Goal: Information Seeking & Learning: Learn about a topic

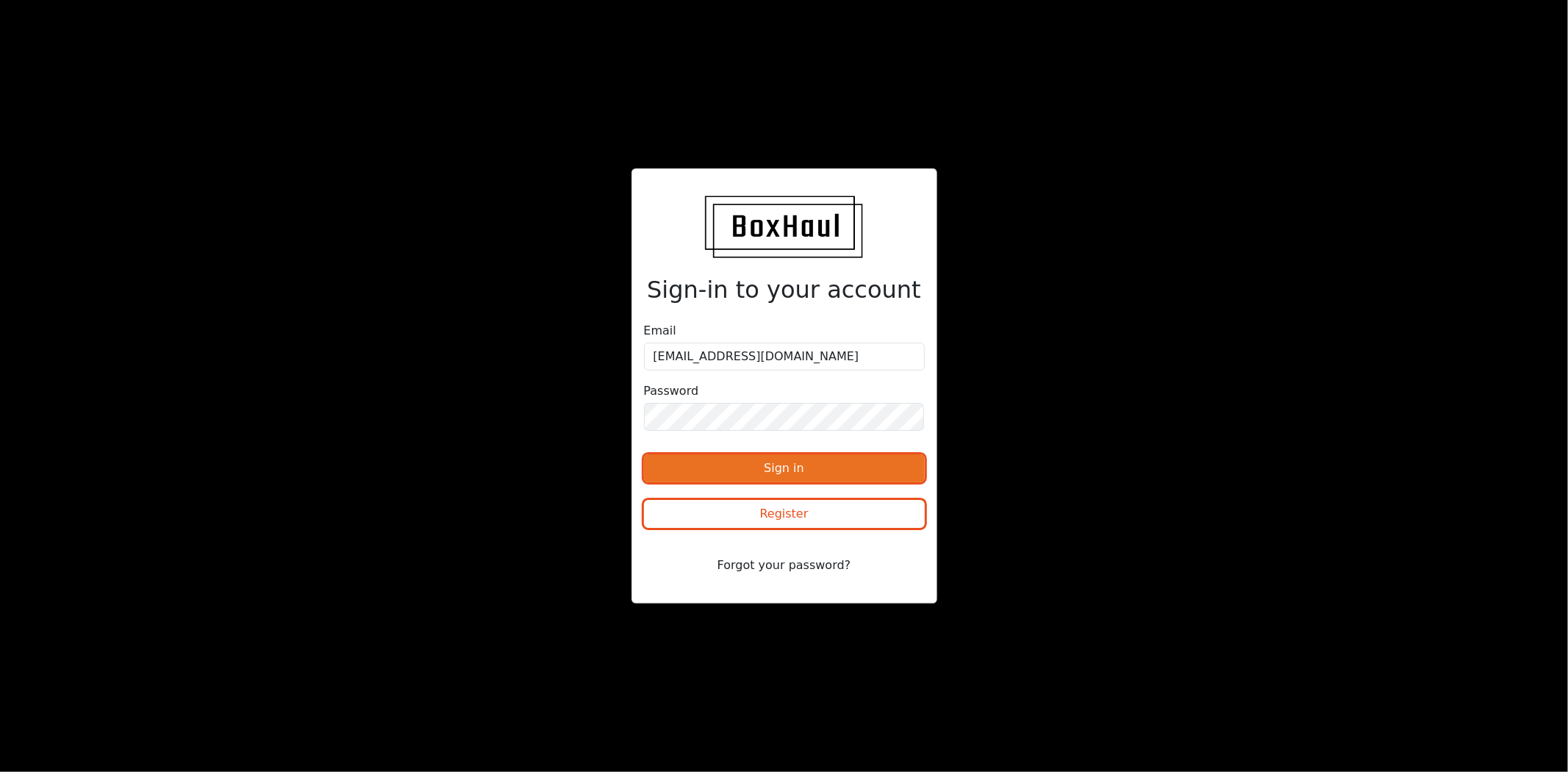
click at [819, 471] on button "Sign in" at bounding box center [784, 468] width 281 height 28
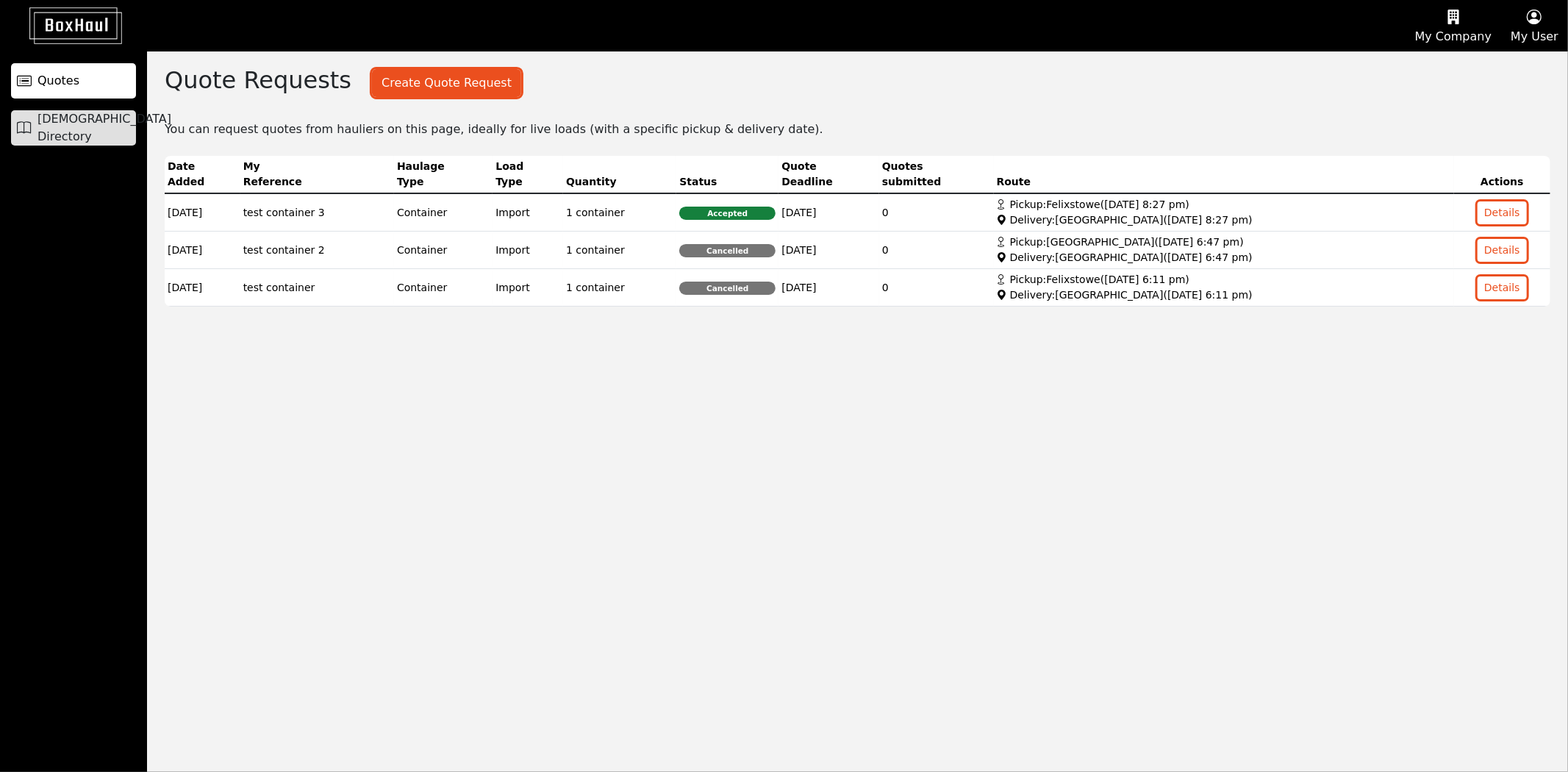
click at [107, 135] on span "[DEMOGRAPHIC_DATA] Directory" at bounding box center [104, 127] width 134 height 35
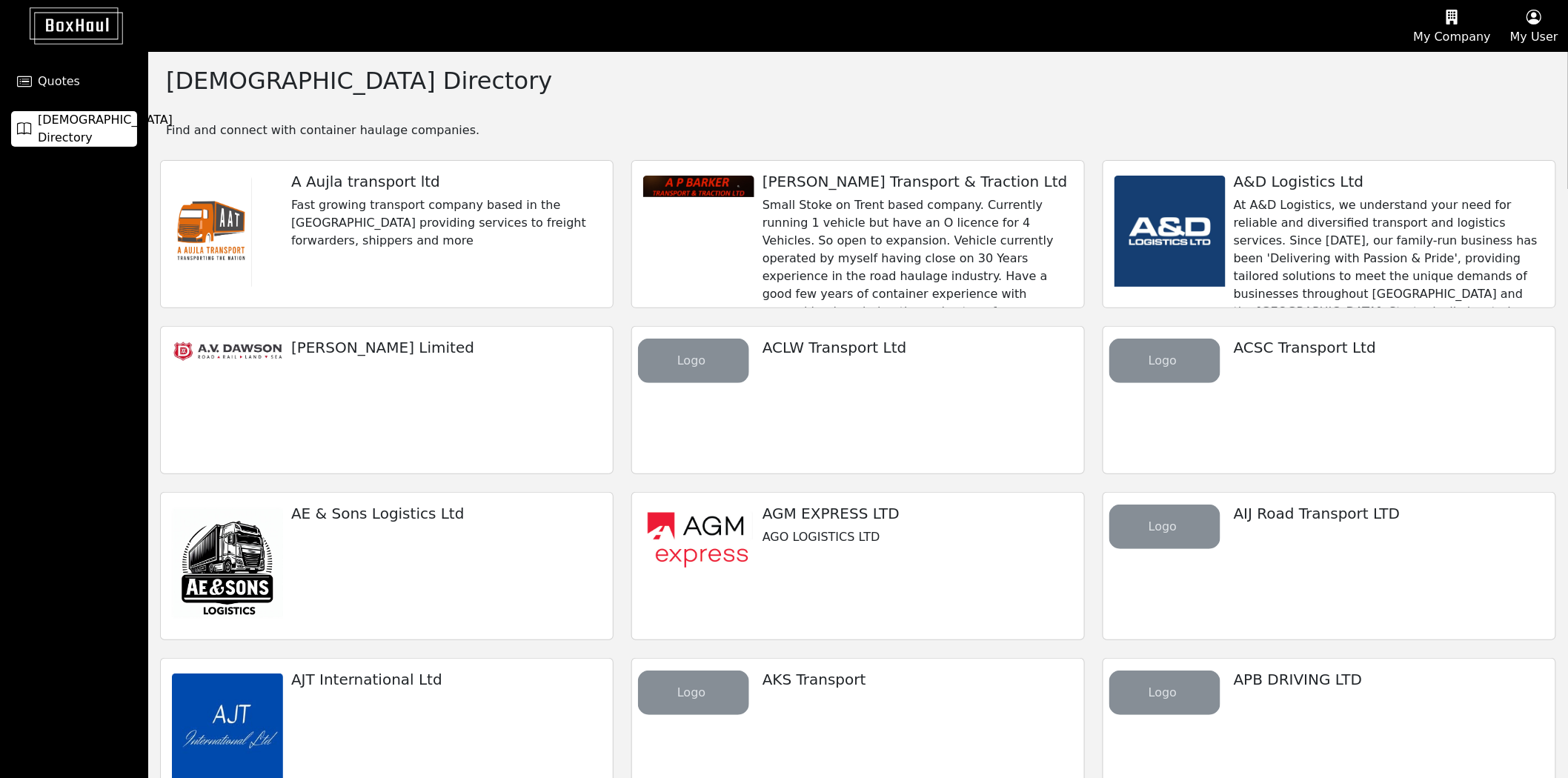
click at [516, 238] on div "A Aujla transport ltd Fast growing transport company based in the [GEOGRAPHIC_D…" at bounding box center [446, 211] width 333 height 101
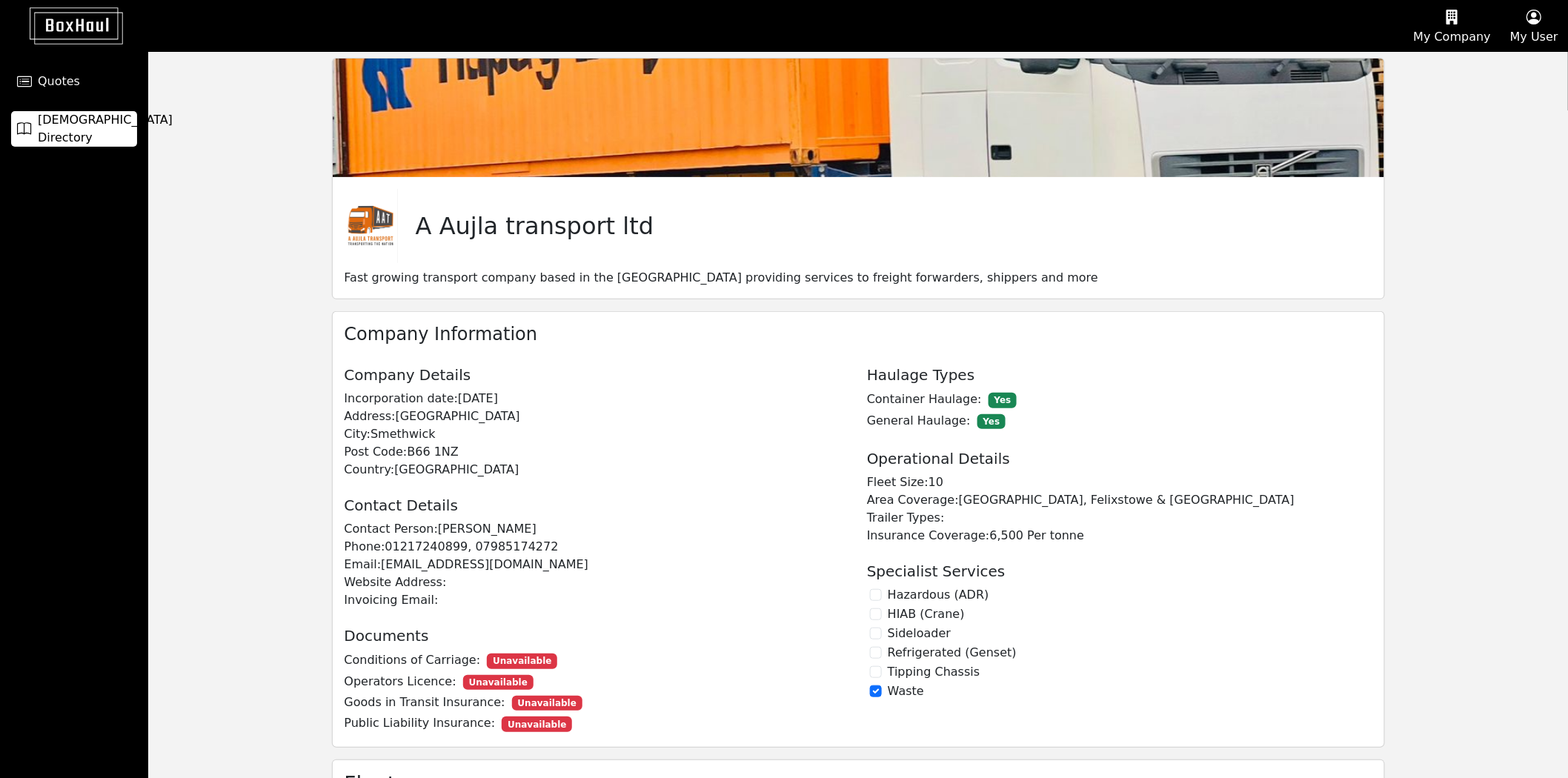
scroll to position [134, 0]
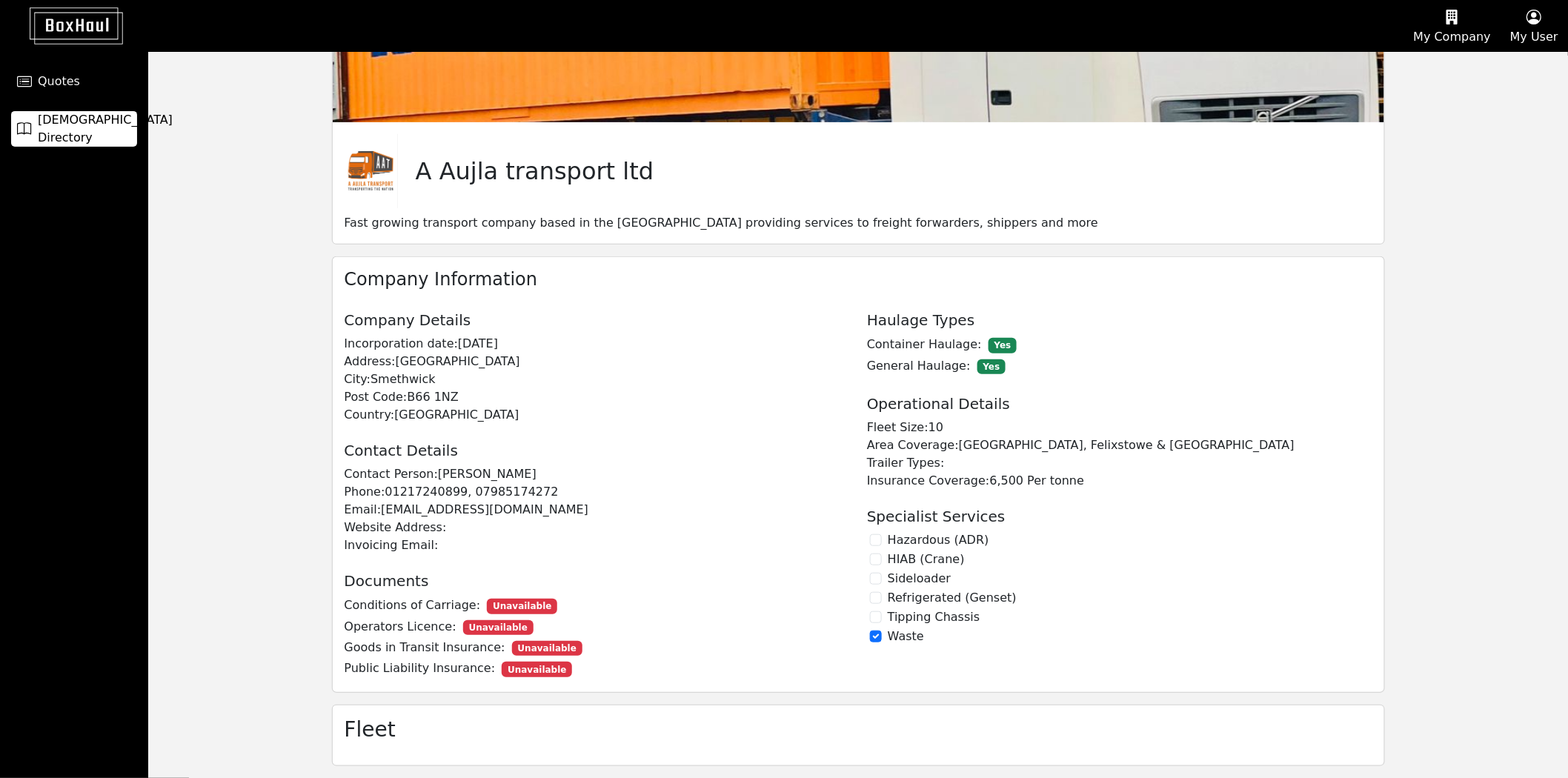
click at [110, 114] on link "[DEMOGRAPHIC_DATA] Directory" at bounding box center [74, 128] width 126 height 35
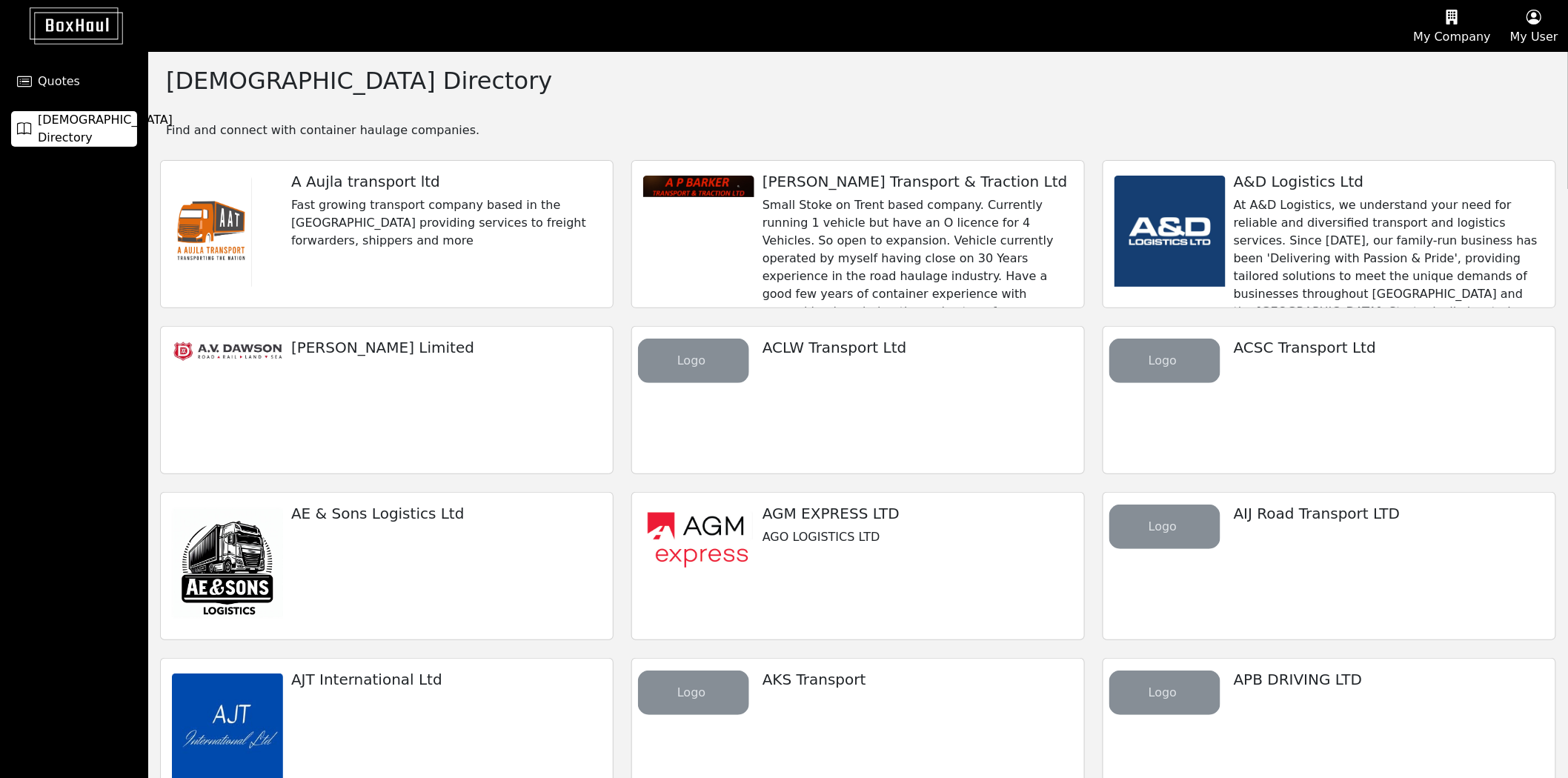
click at [920, 186] on h5 "[PERSON_NAME] Transport & Traction Ltd" at bounding box center [918, 181] width 310 height 18
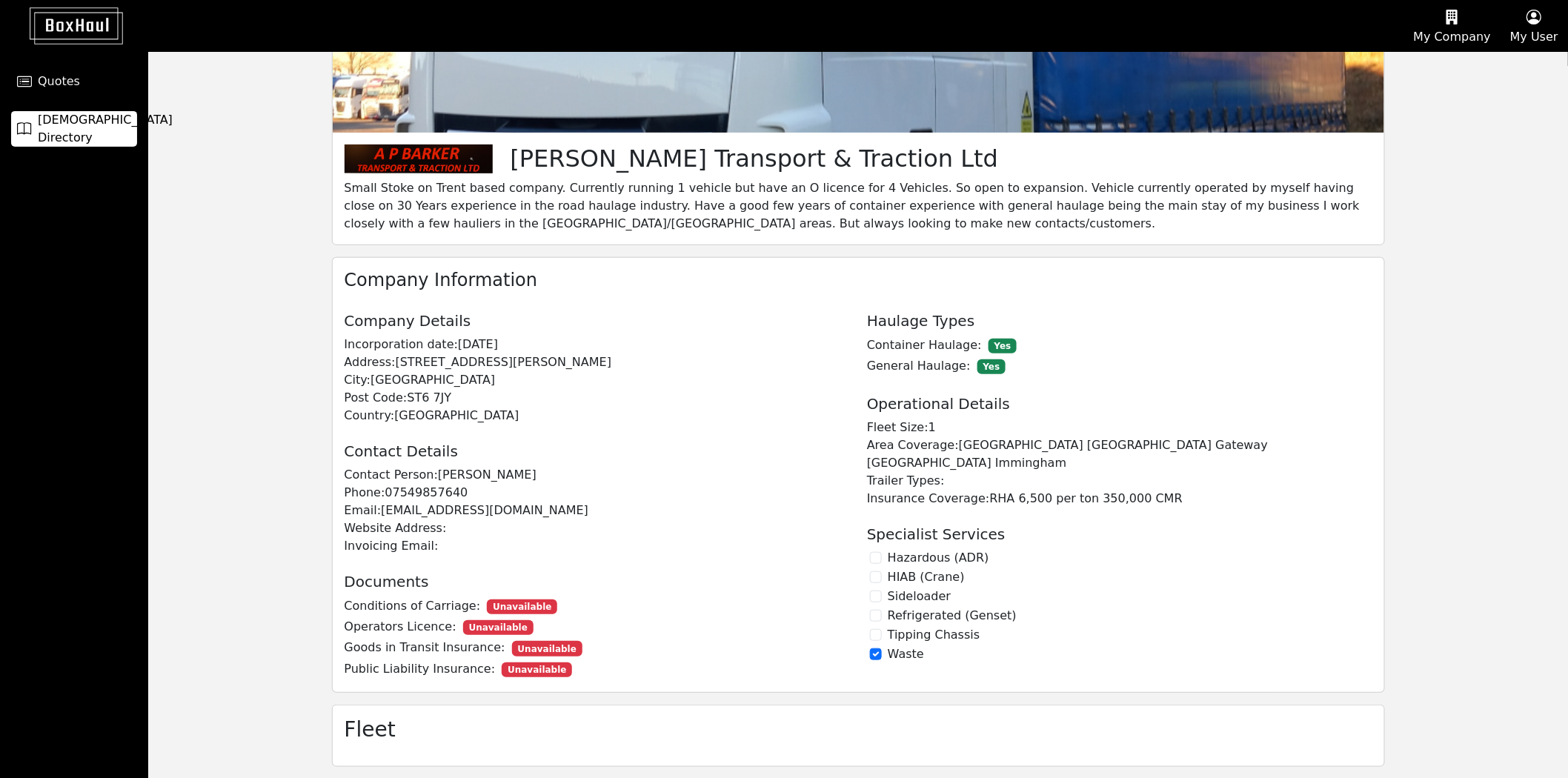
click at [92, 135] on span "[DEMOGRAPHIC_DATA] Directory" at bounding box center [105, 128] width 135 height 35
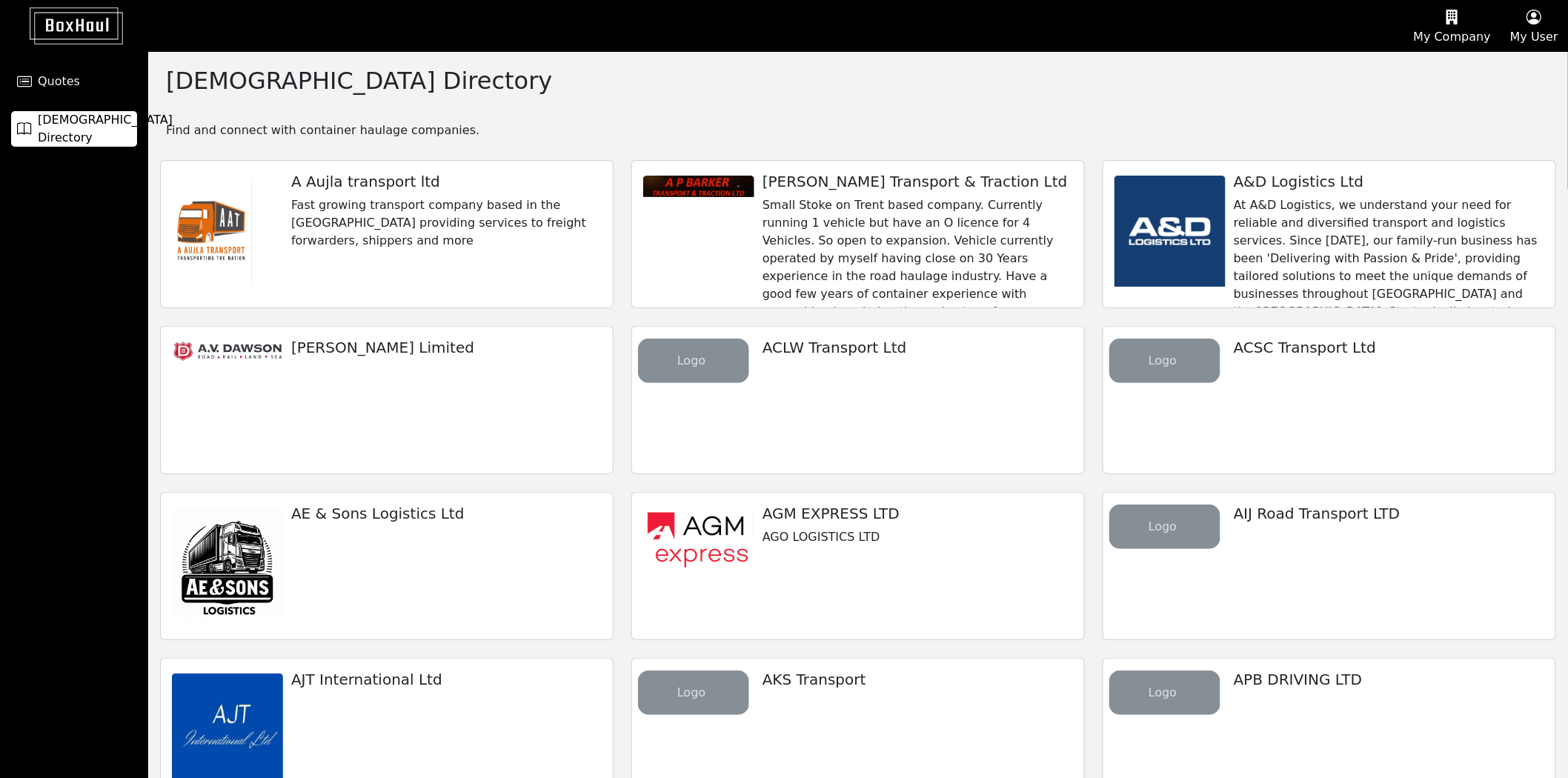
click at [1309, 218] on p "At A&D Logistics, we understand your need for reliable and diversified transpor…" at bounding box center [1389, 356] width 310 height 320
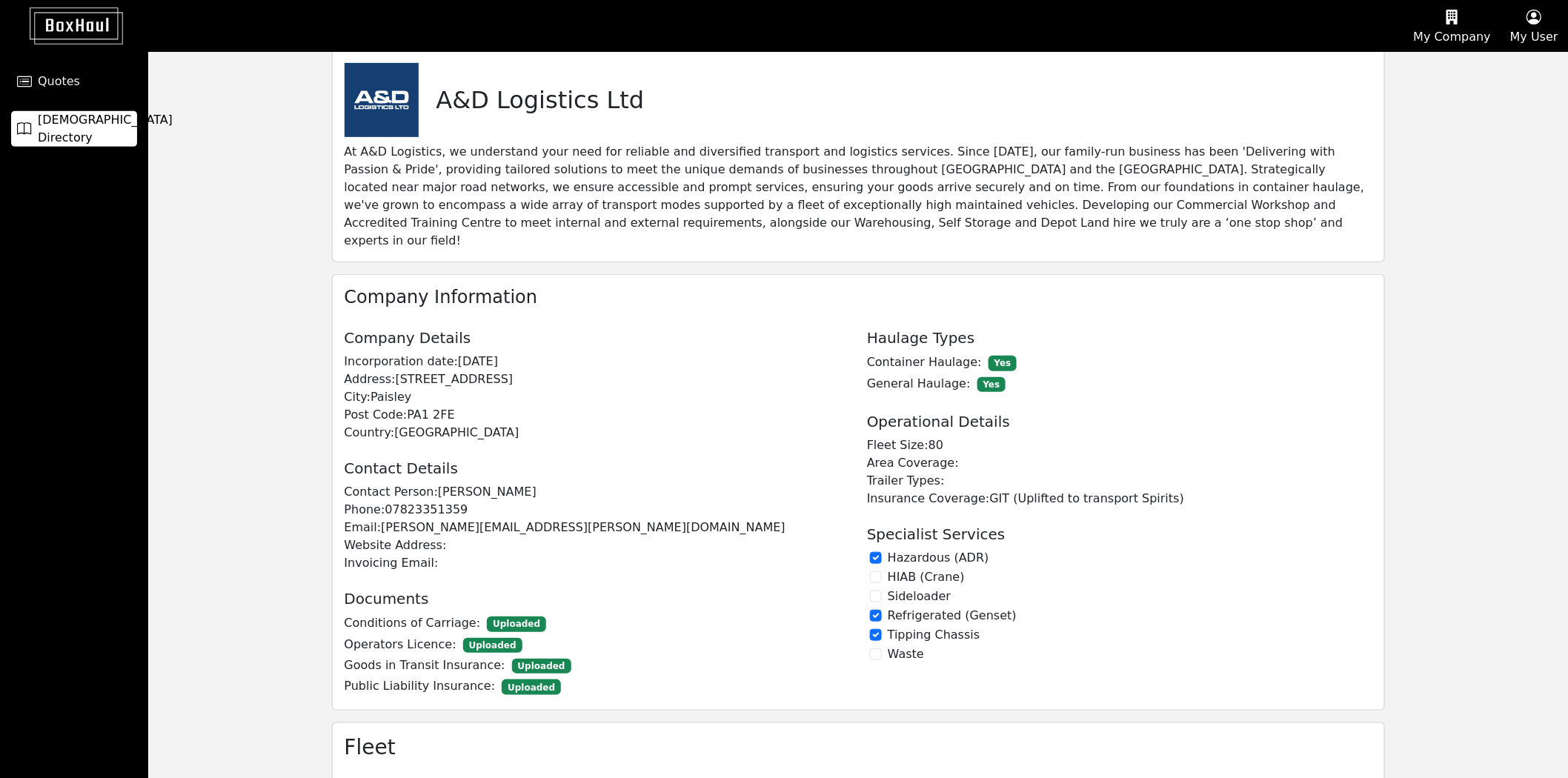
click at [38, 122] on span "[DEMOGRAPHIC_DATA] Directory" at bounding box center [105, 128] width 135 height 35
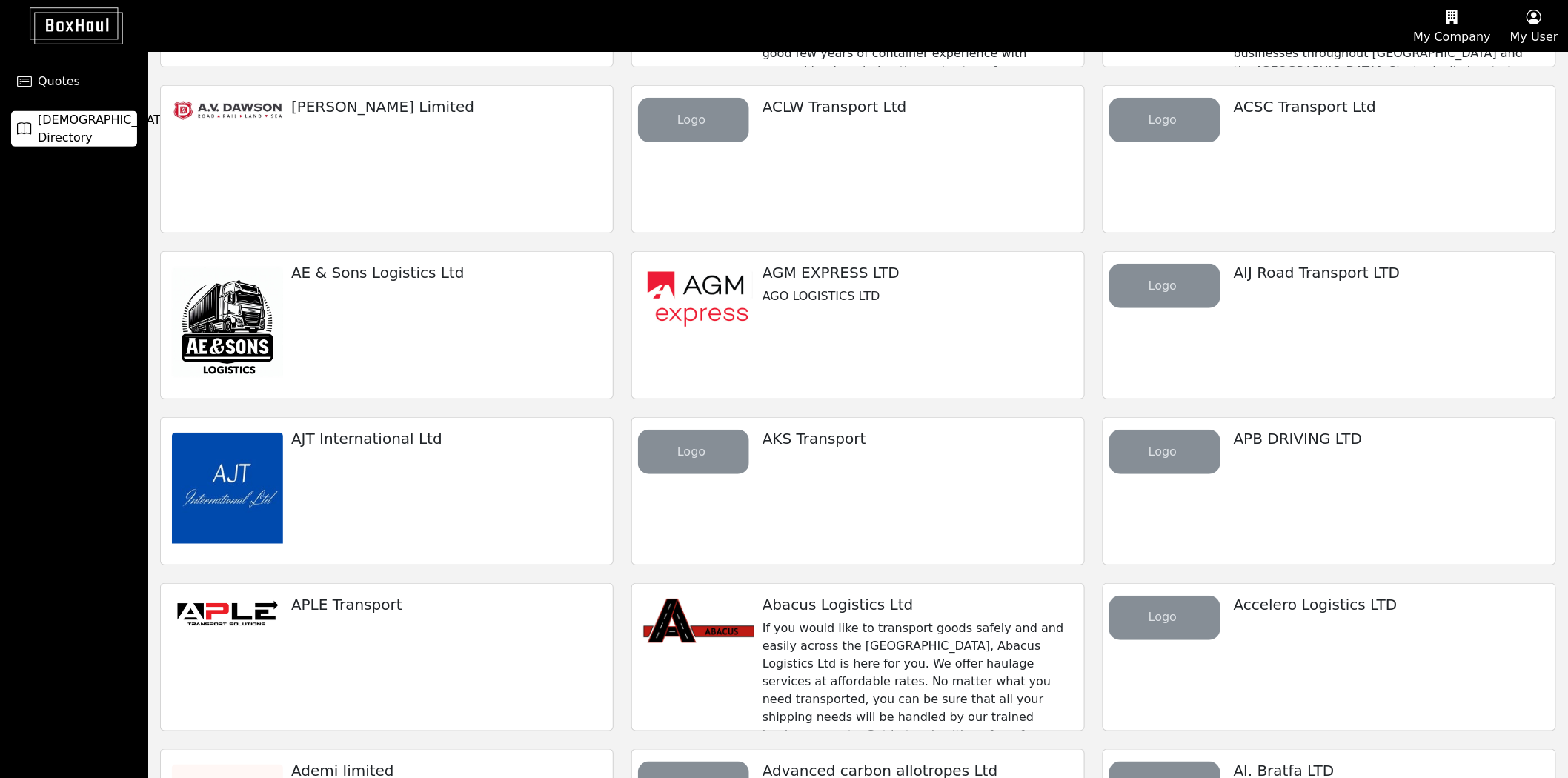
scroll to position [494, 0]
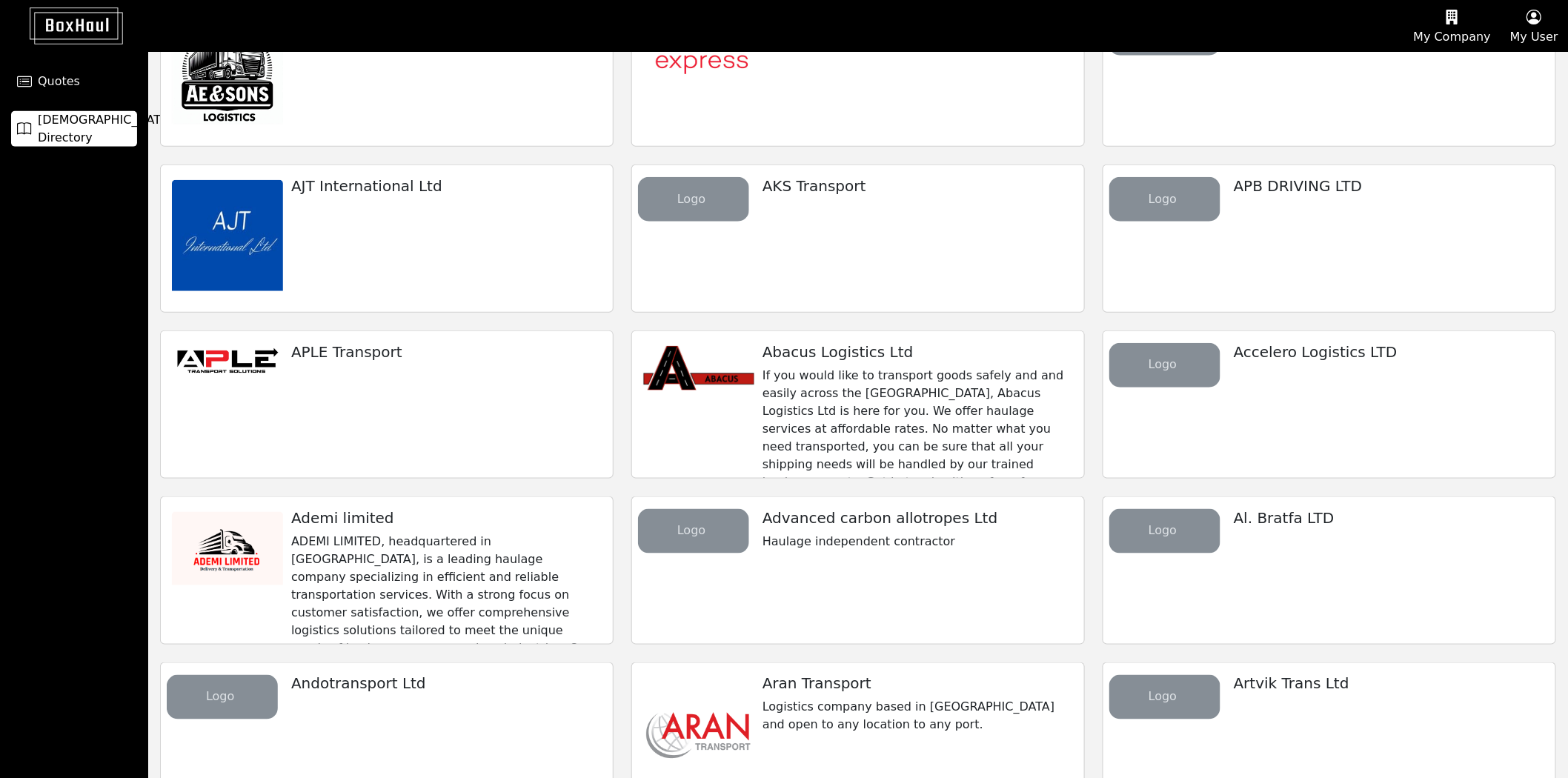
click at [899, 364] on div "Abacus Logistics Ltd If you would like to transport goods safely and and easily…" at bounding box center [917, 453] width 333 height 243
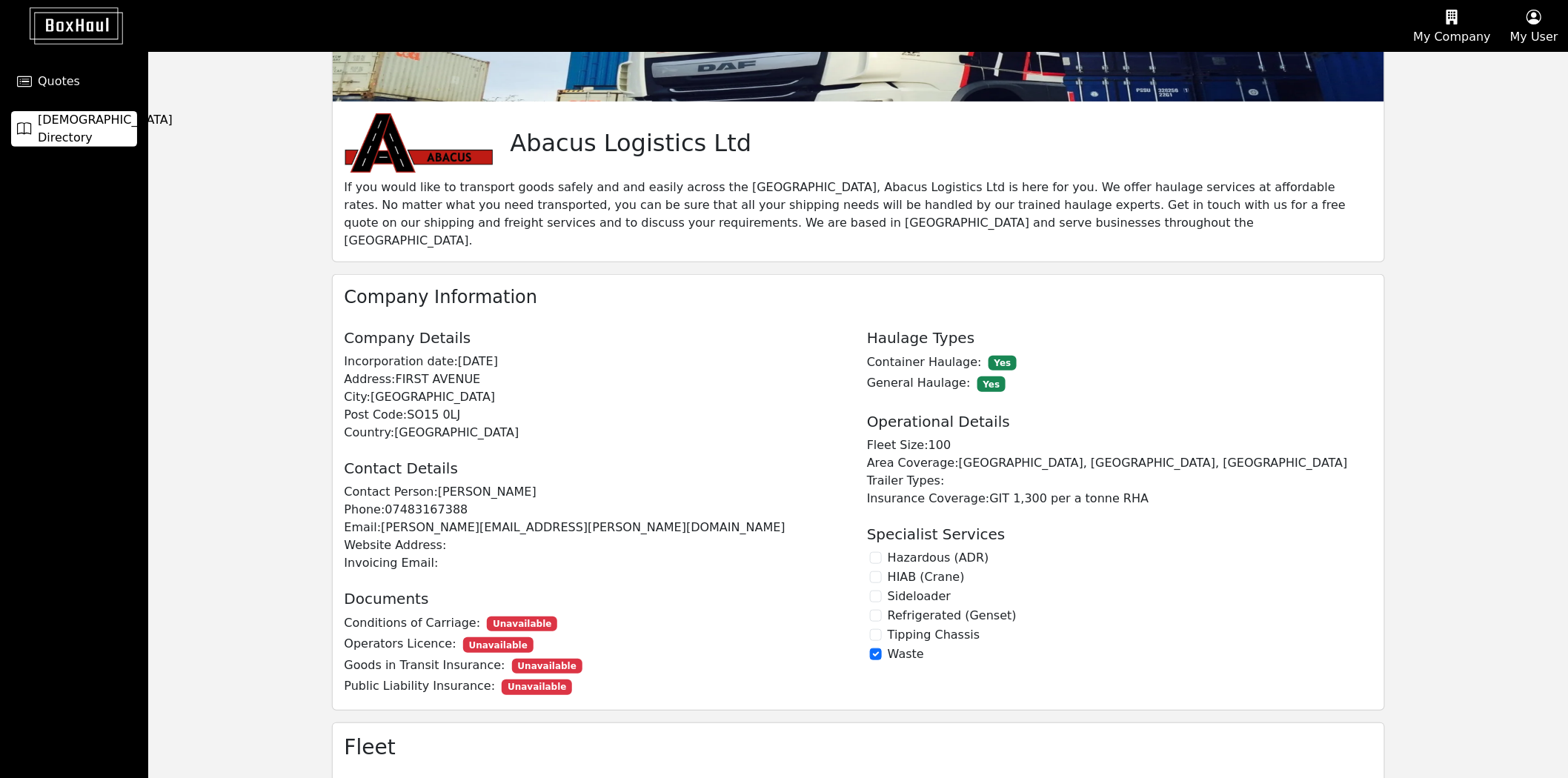
click at [98, 132] on span "[DEMOGRAPHIC_DATA] Directory" at bounding box center [105, 128] width 135 height 35
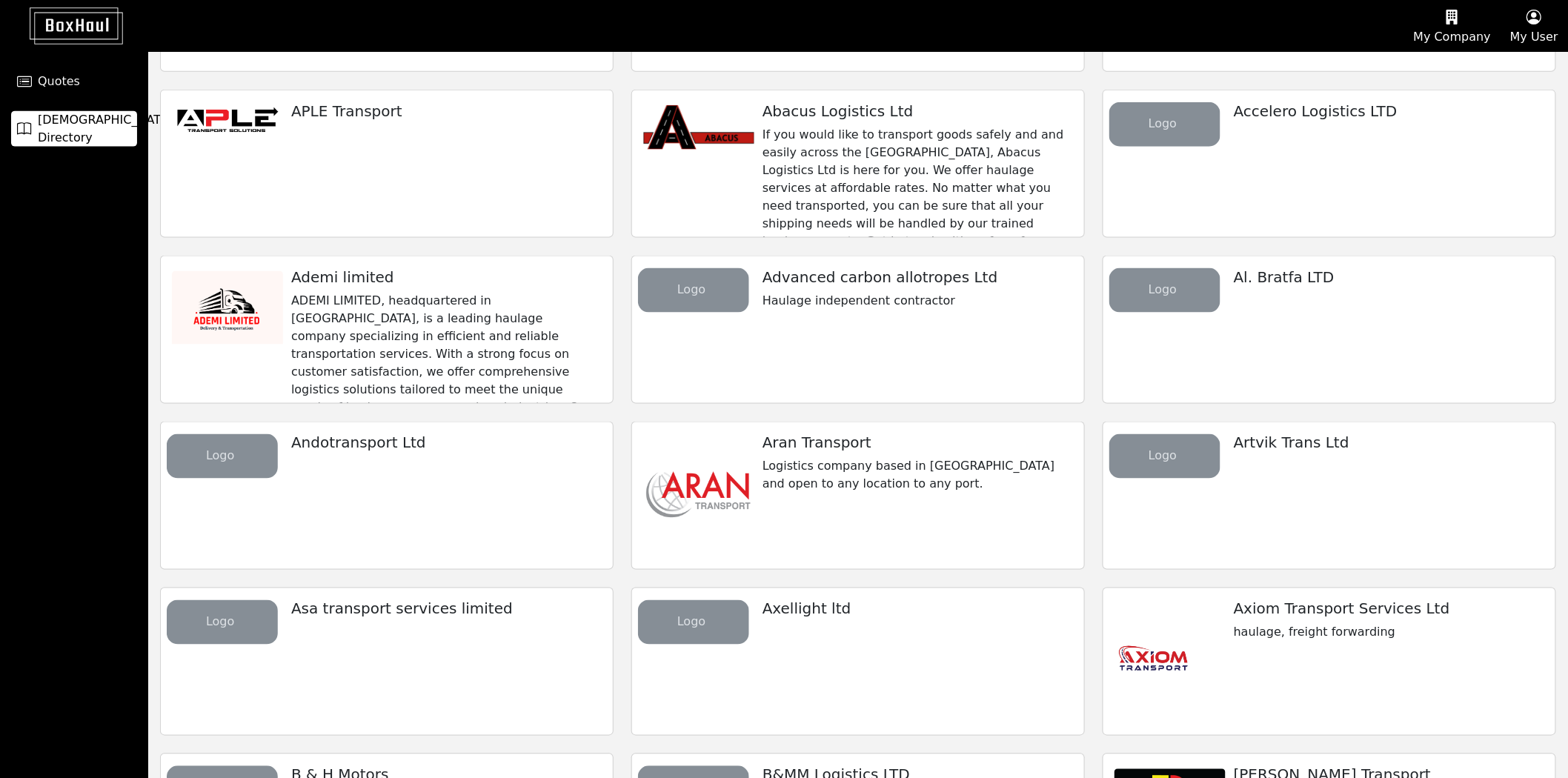
scroll to position [906, 0]
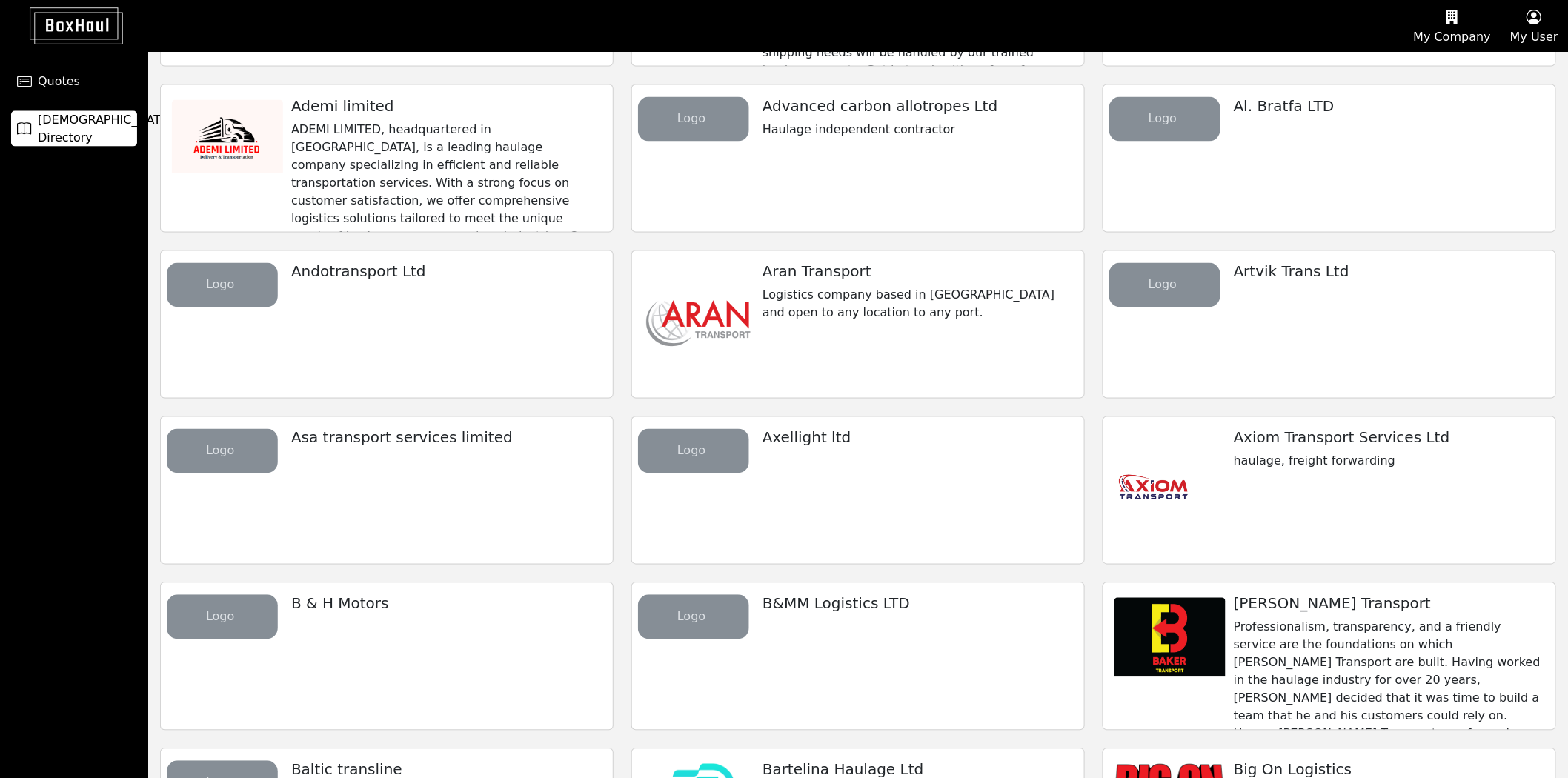
click at [1307, 478] on div "Axiom Transport Services Ltd haulage, freight forwarding" at bounding box center [1388, 450] width 333 height 65
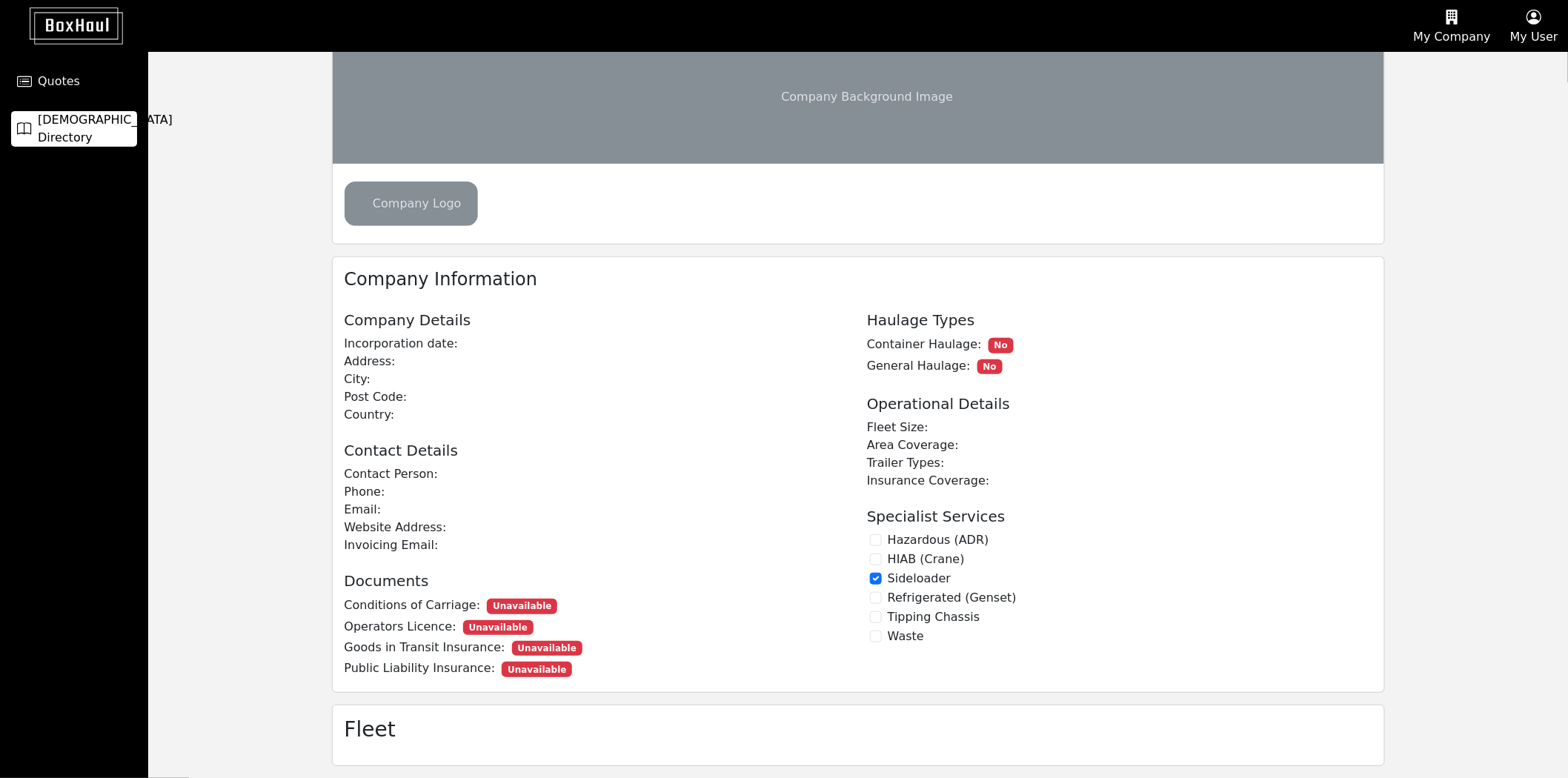
checkbox input "true"
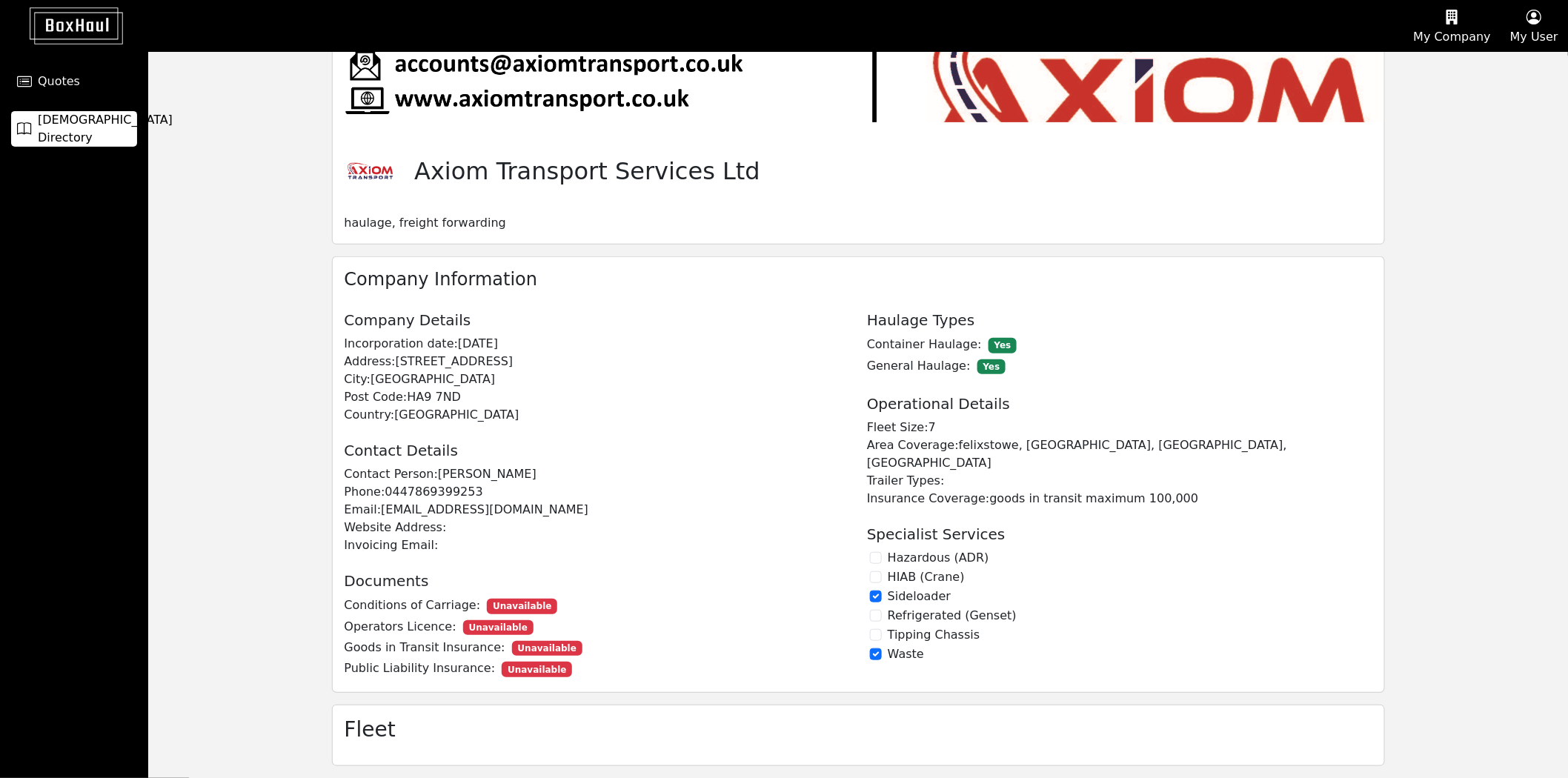
click at [88, 130] on span "[DEMOGRAPHIC_DATA] Directory" at bounding box center [105, 128] width 135 height 35
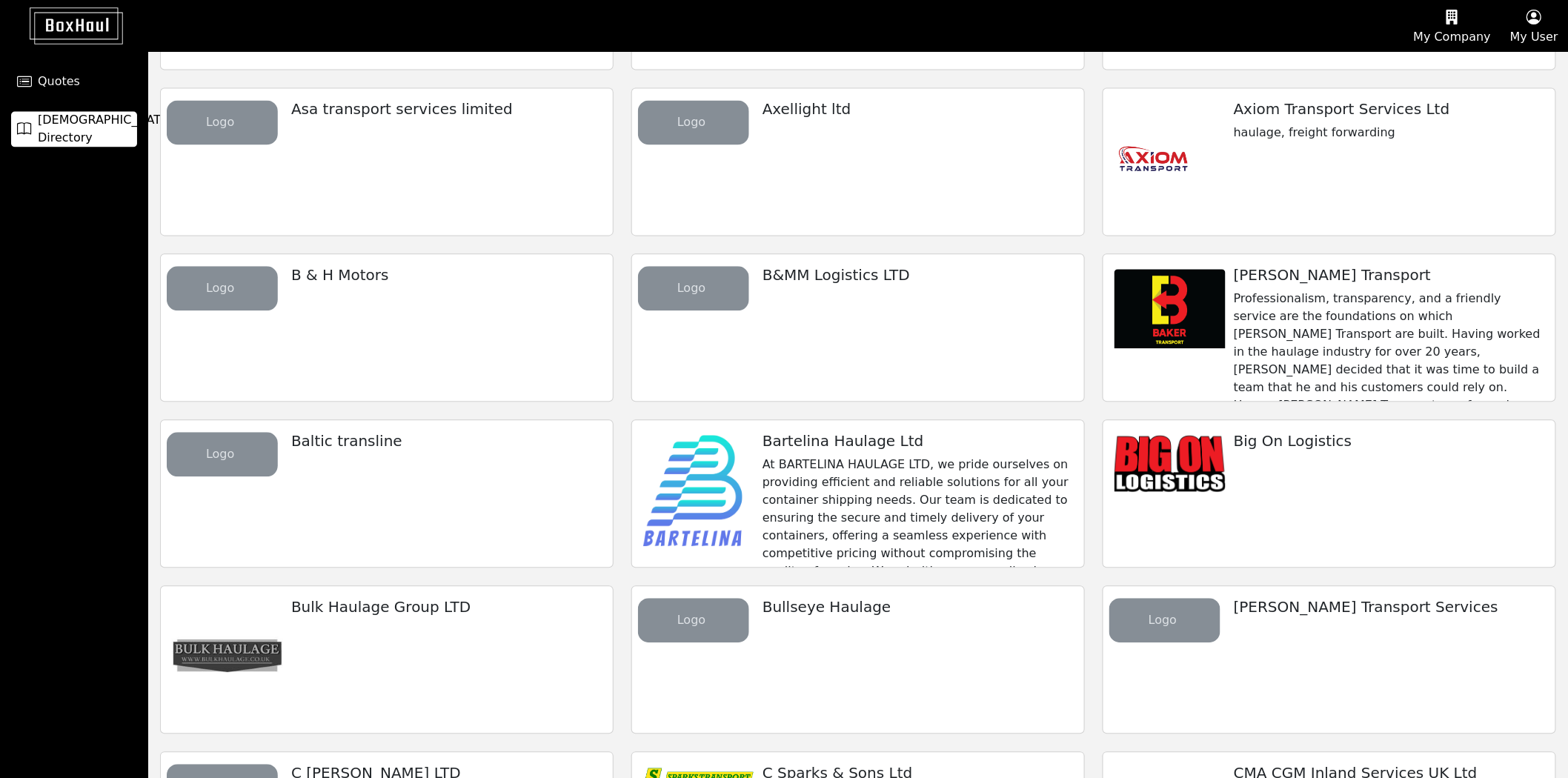
click at [1370, 350] on p "Professionalism, transparency, and a friendly service are the foundations on wh…" at bounding box center [1389, 441] width 310 height 303
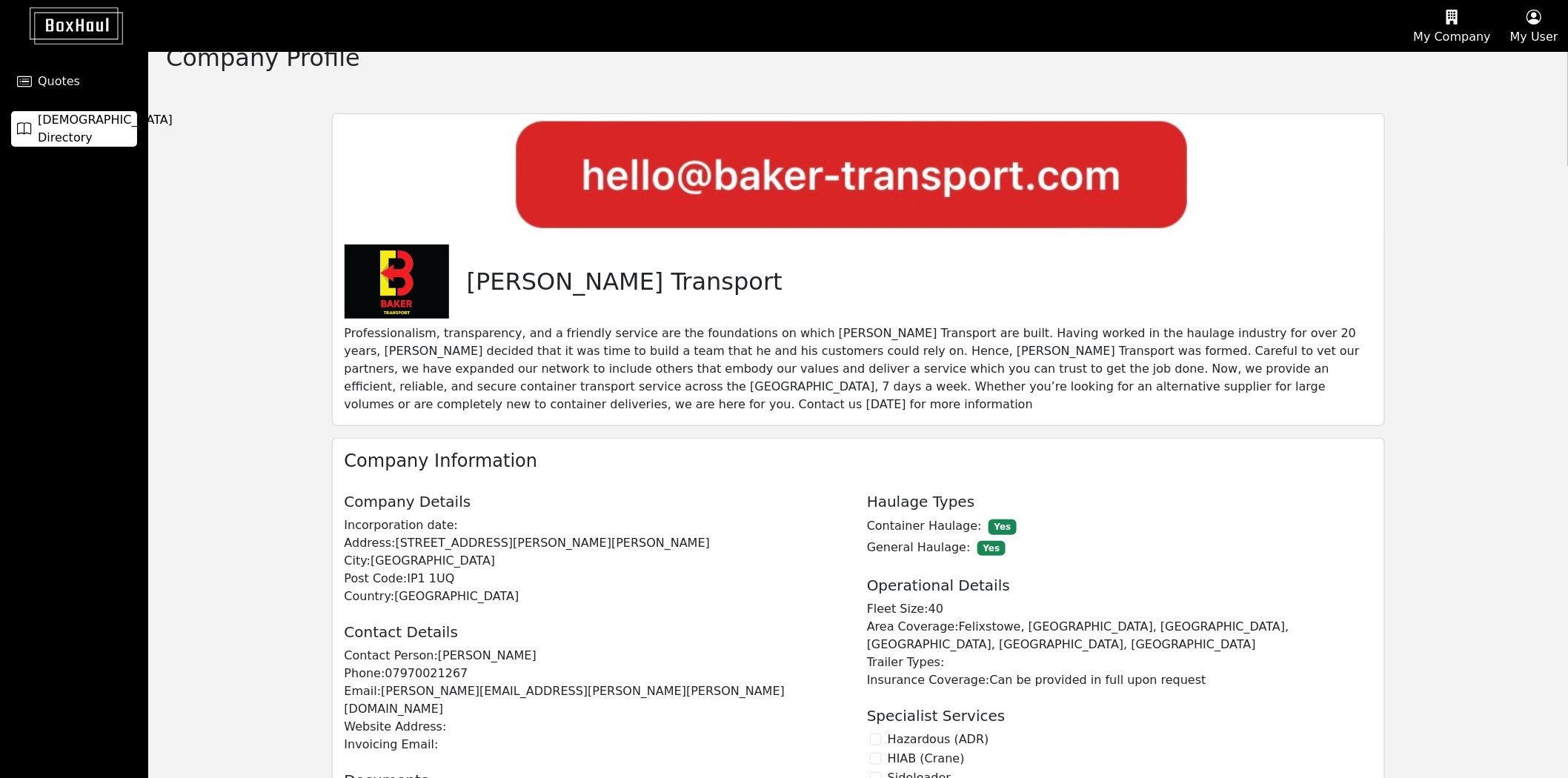
scroll to position [22, 0]
click at [117, 141] on link "[DEMOGRAPHIC_DATA] Directory" at bounding box center [74, 128] width 126 height 35
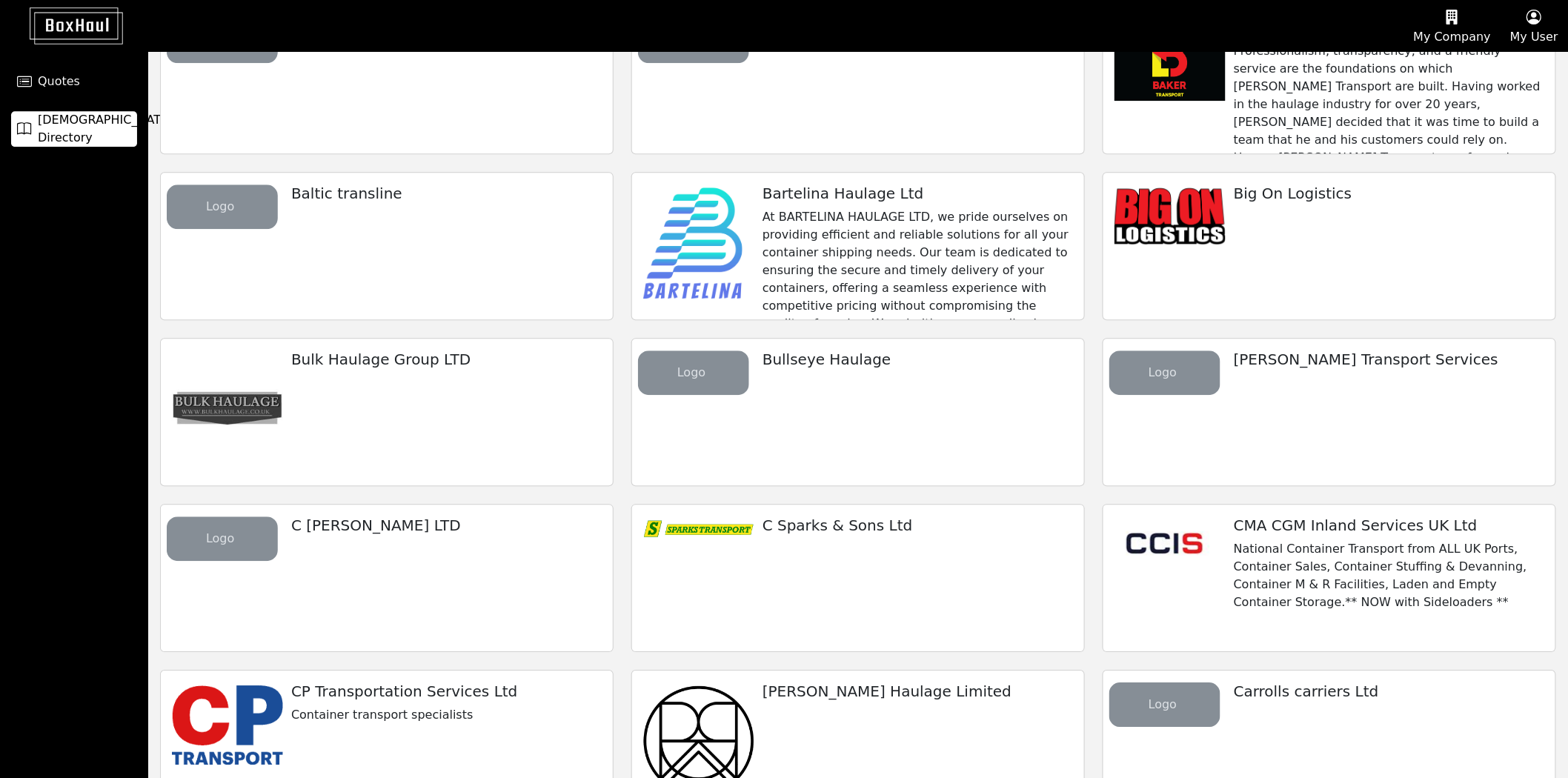
click at [1255, 256] on div "Big On Logistics" at bounding box center [1330, 246] width 454 height 149
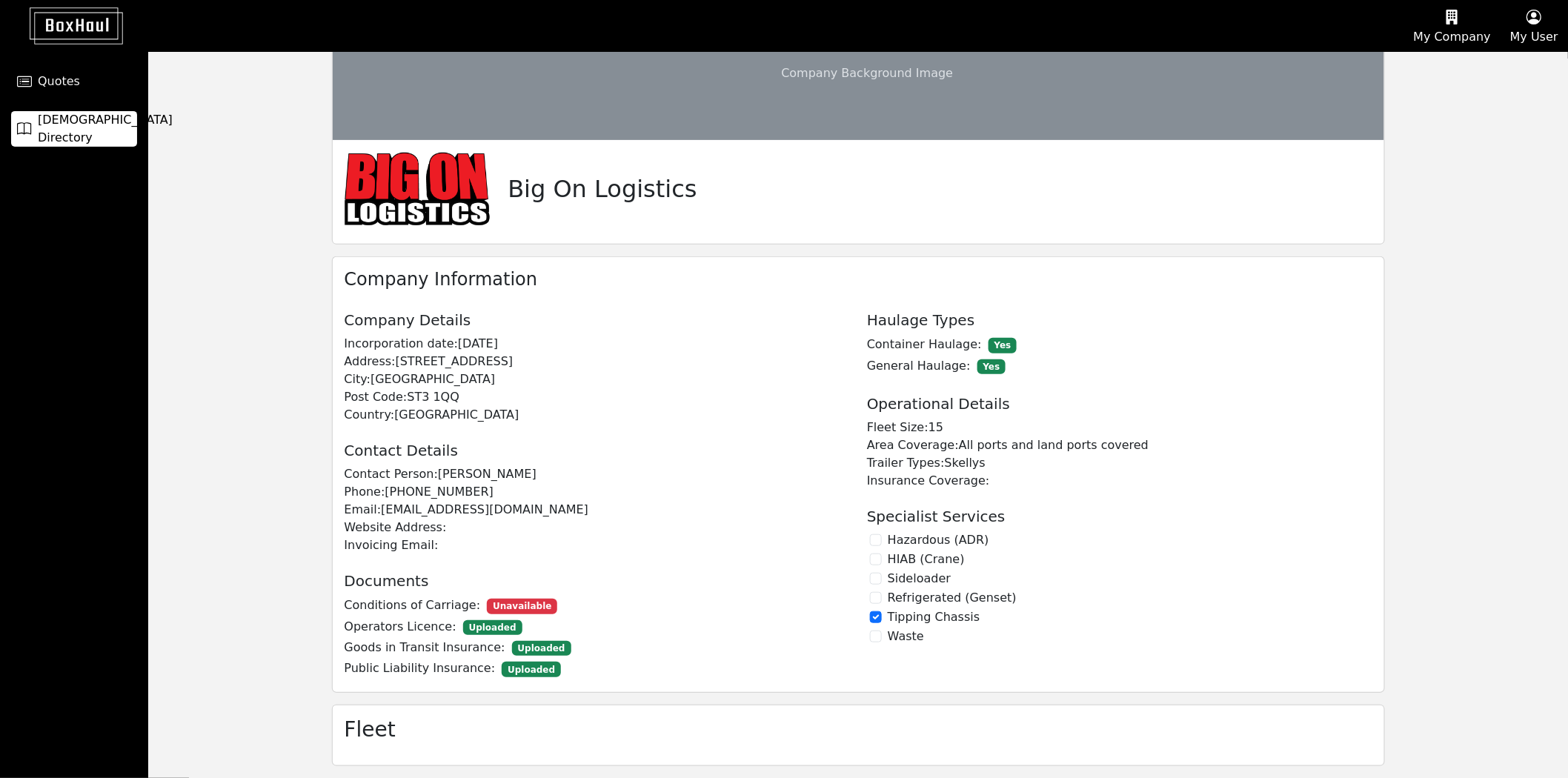
click at [80, 134] on span "[DEMOGRAPHIC_DATA] Directory" at bounding box center [105, 128] width 135 height 35
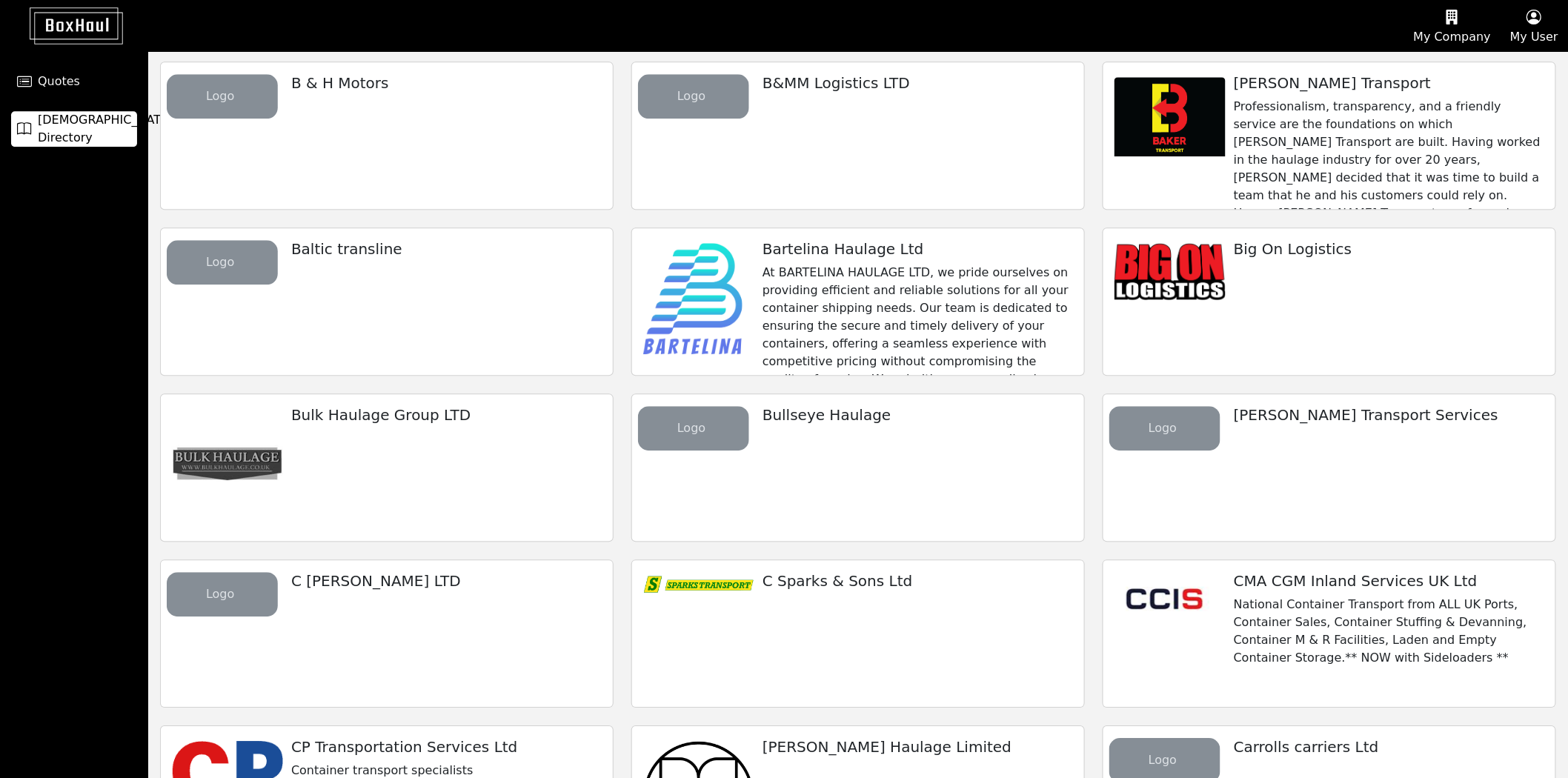
scroll to position [1647, 0]
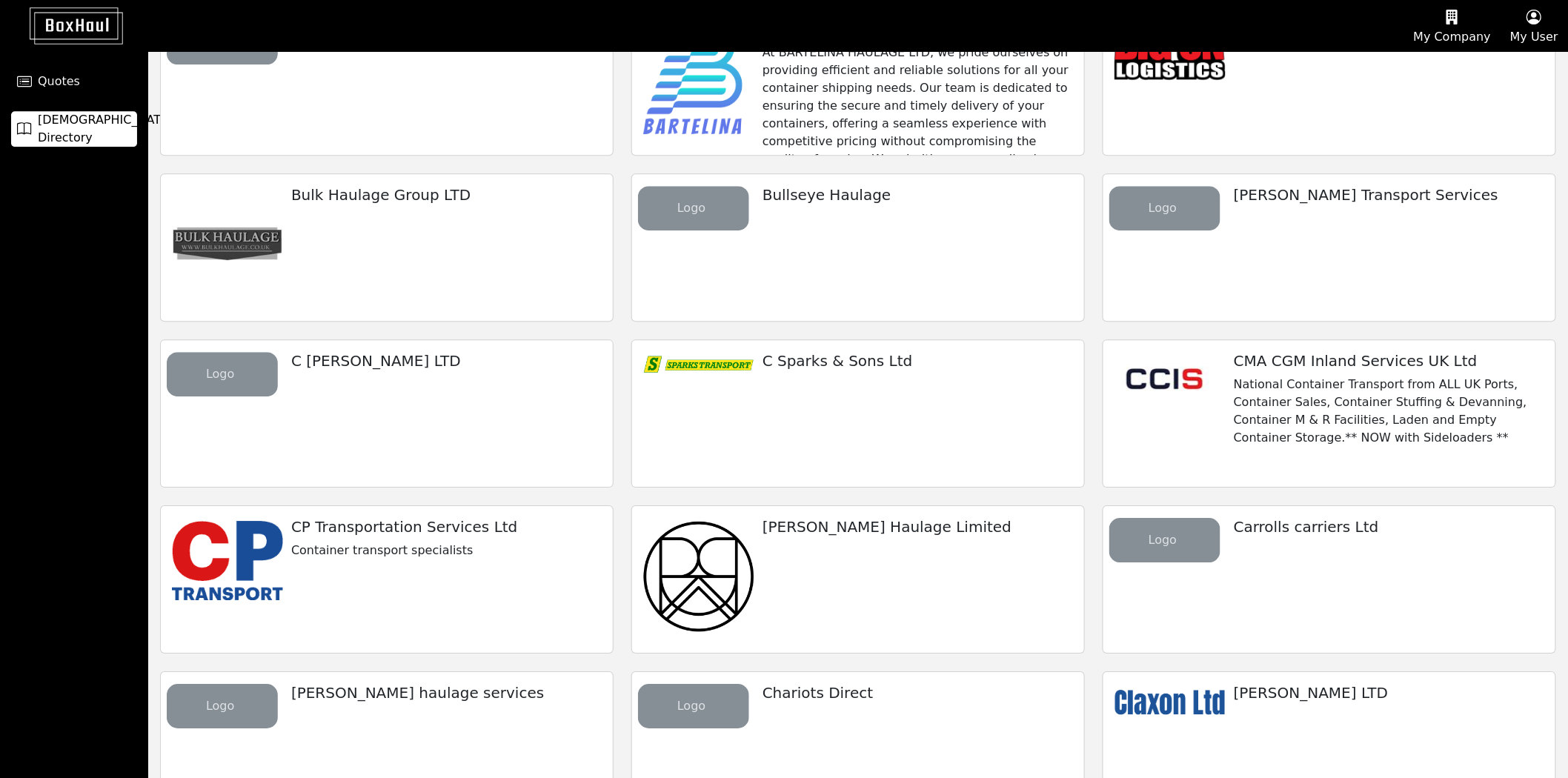
click at [395, 538] on div "CP Transportation Services Ltd Container transport specialists" at bounding box center [446, 539] width 333 height 65
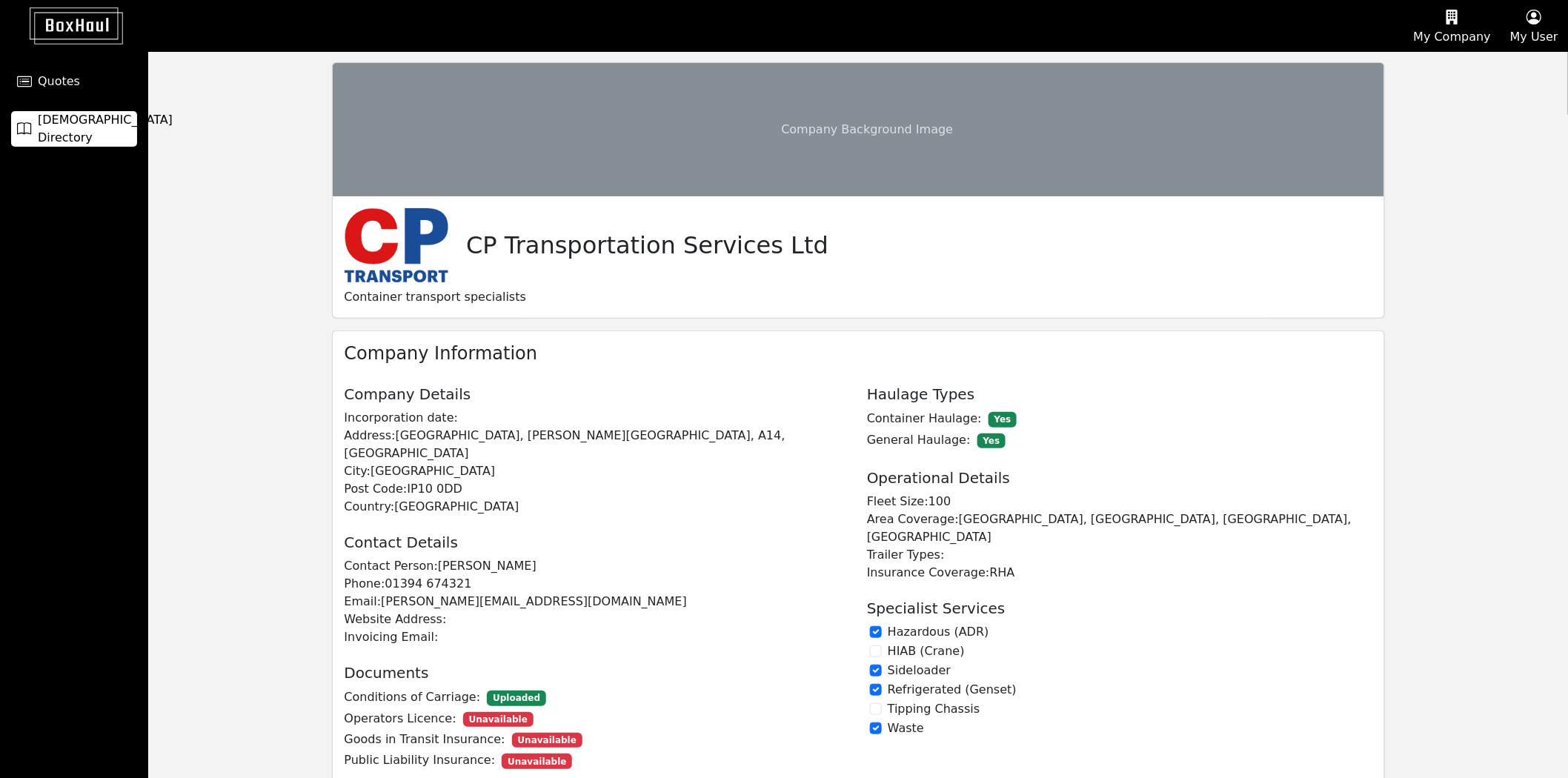
scroll to position [149, 0]
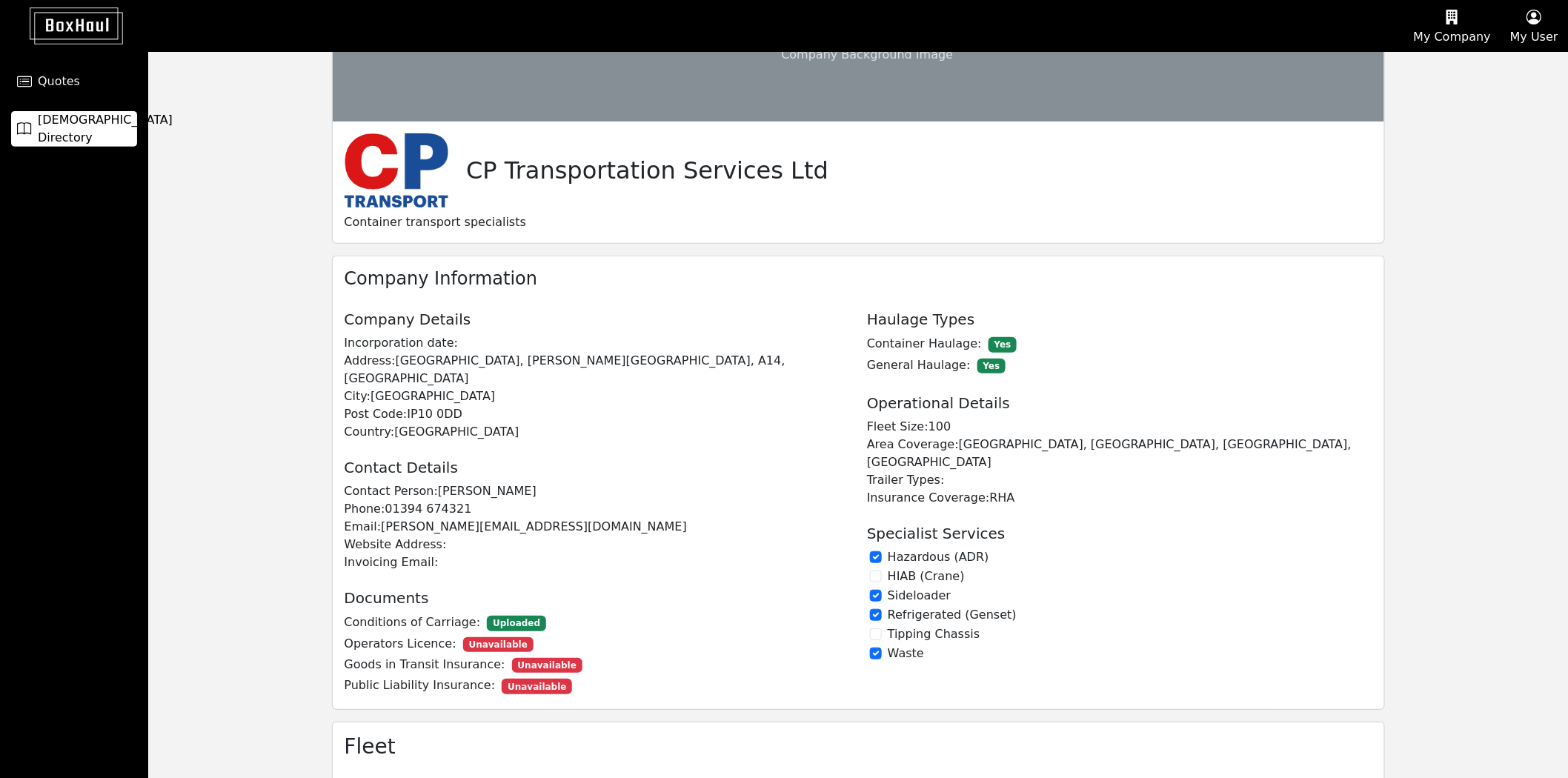
click at [64, 121] on span "[DEMOGRAPHIC_DATA] Directory" at bounding box center [105, 128] width 135 height 35
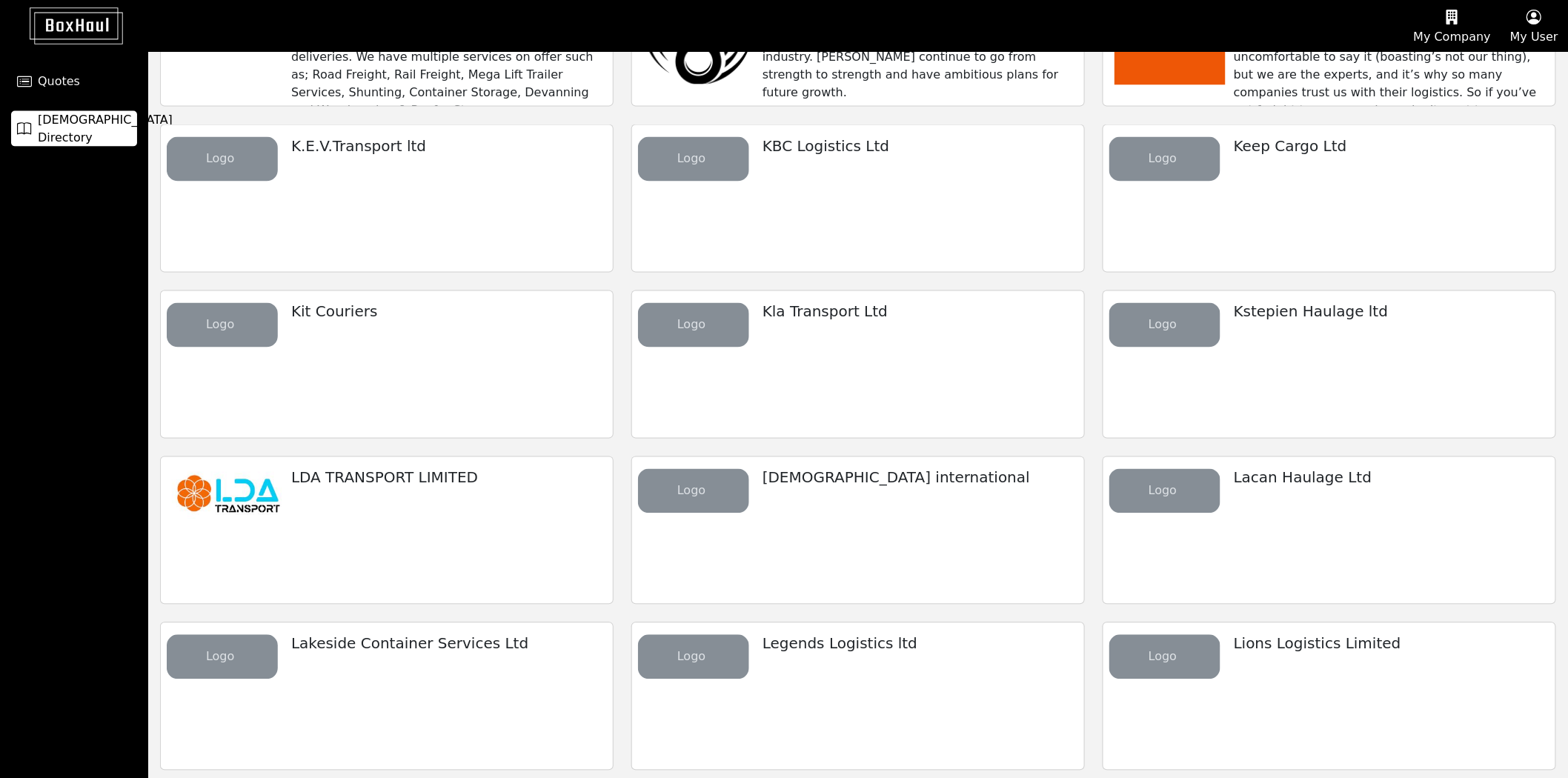
click at [463, 516] on div "LDA TRANSPORT LIMITED" at bounding box center [446, 488] width 352 height 62
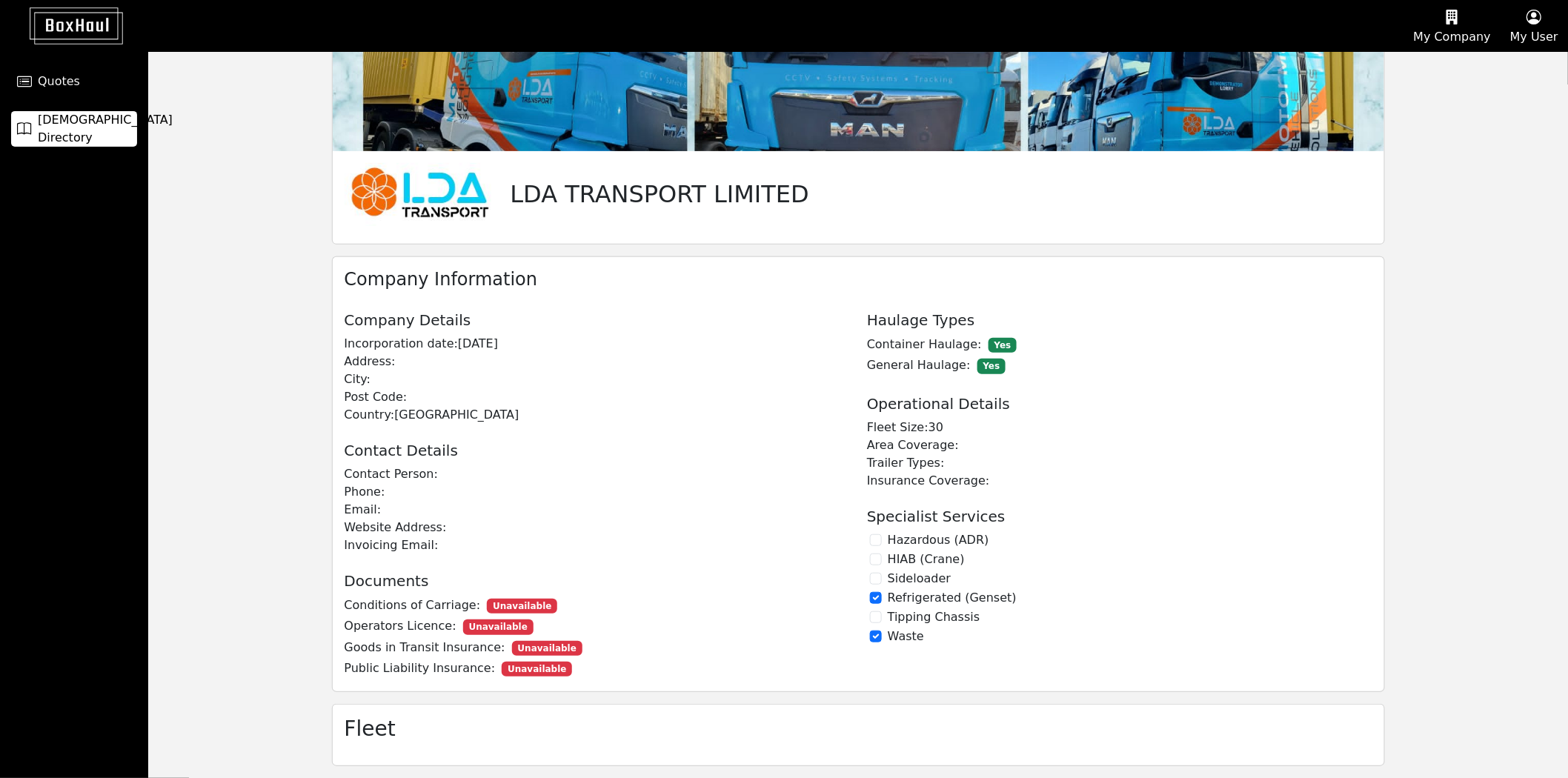
click at [112, 126] on span "[DEMOGRAPHIC_DATA] Directory" at bounding box center [105, 128] width 135 height 35
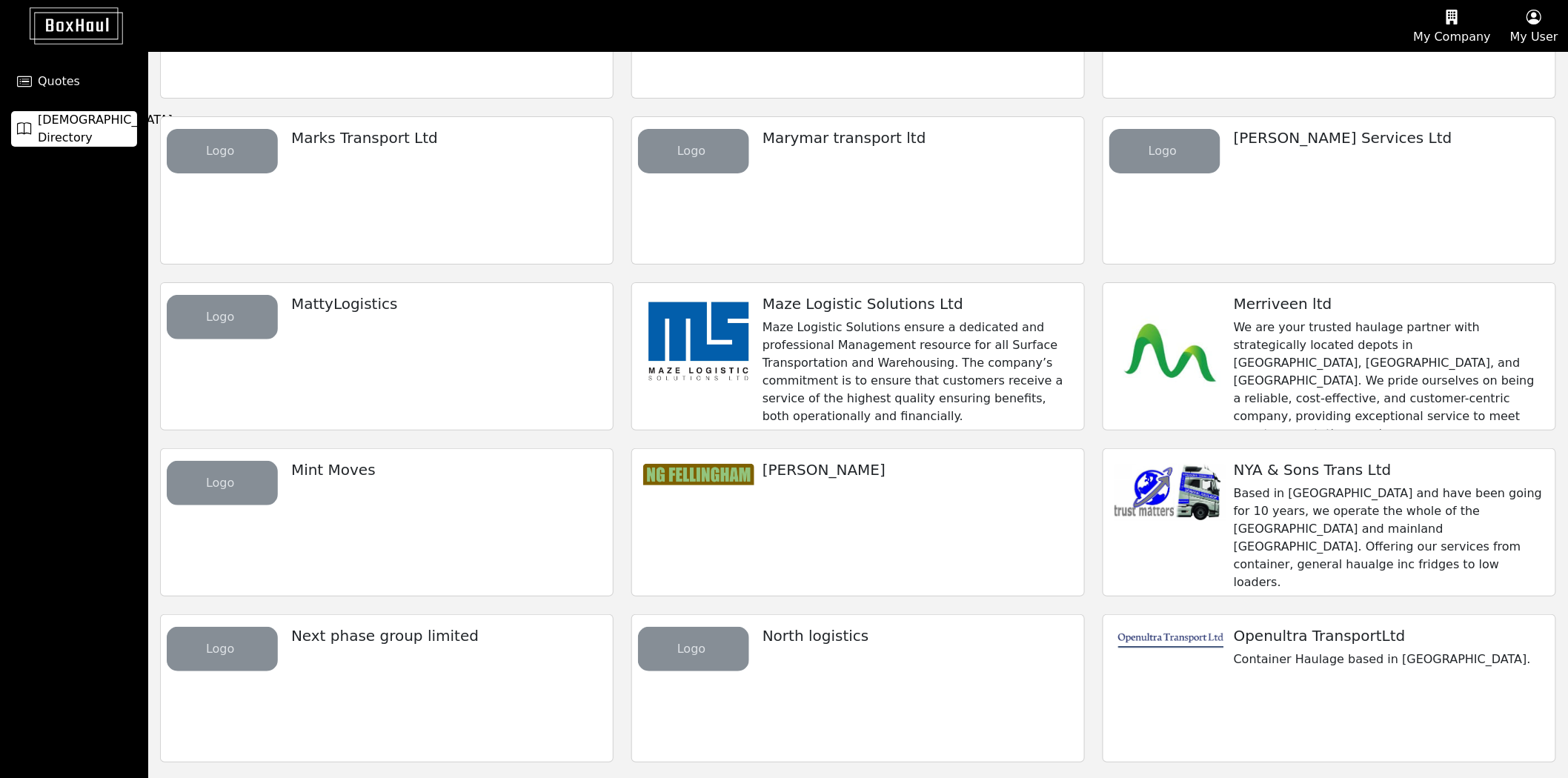
click at [742, 285] on div "Maze Logistic Solutions Ltd Maze Logistic Solutions ensure a dedicated and prof…" at bounding box center [918, 360] width 352 height 154
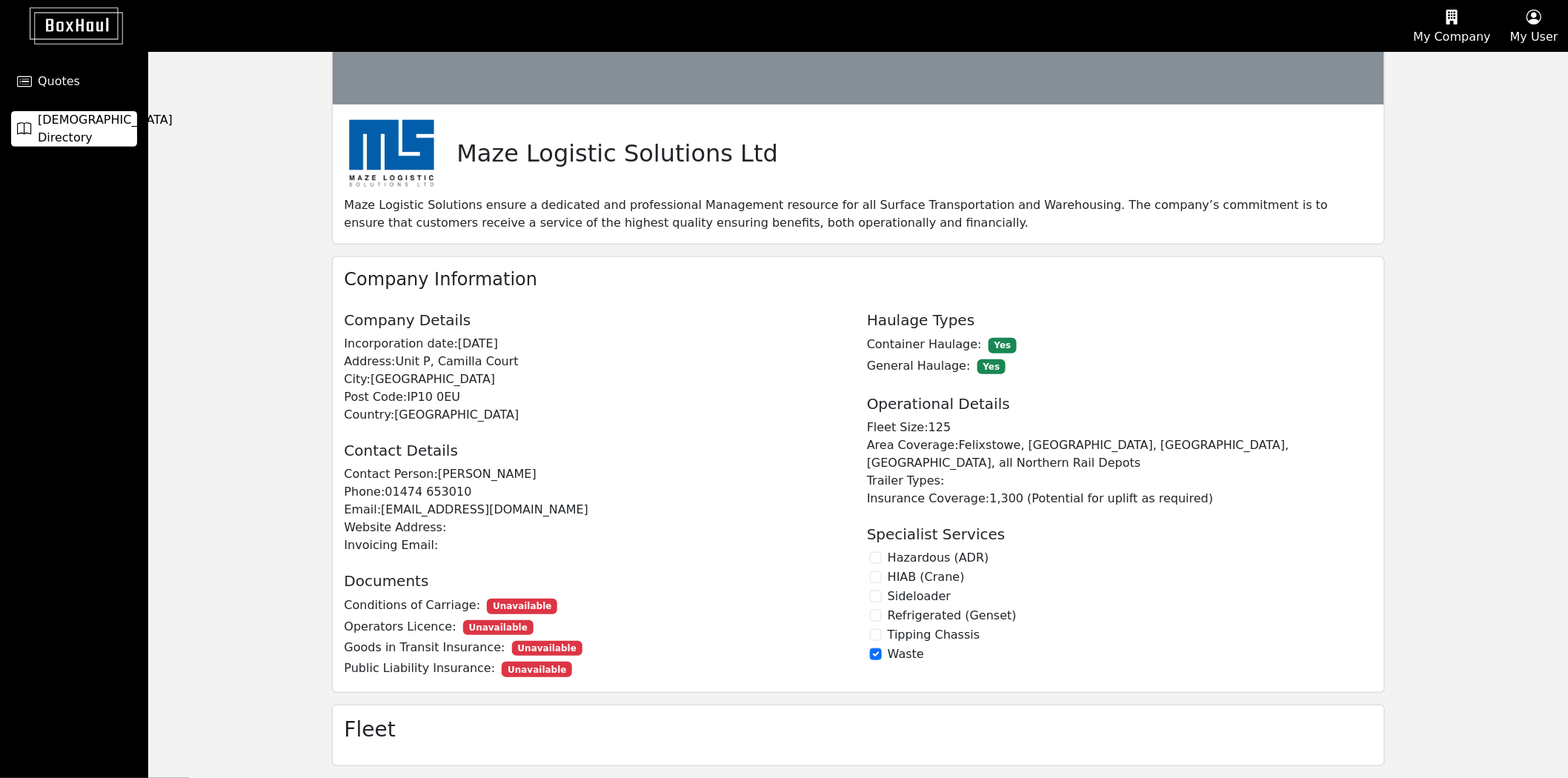
click at [112, 132] on span "[DEMOGRAPHIC_DATA] Directory" at bounding box center [105, 128] width 135 height 35
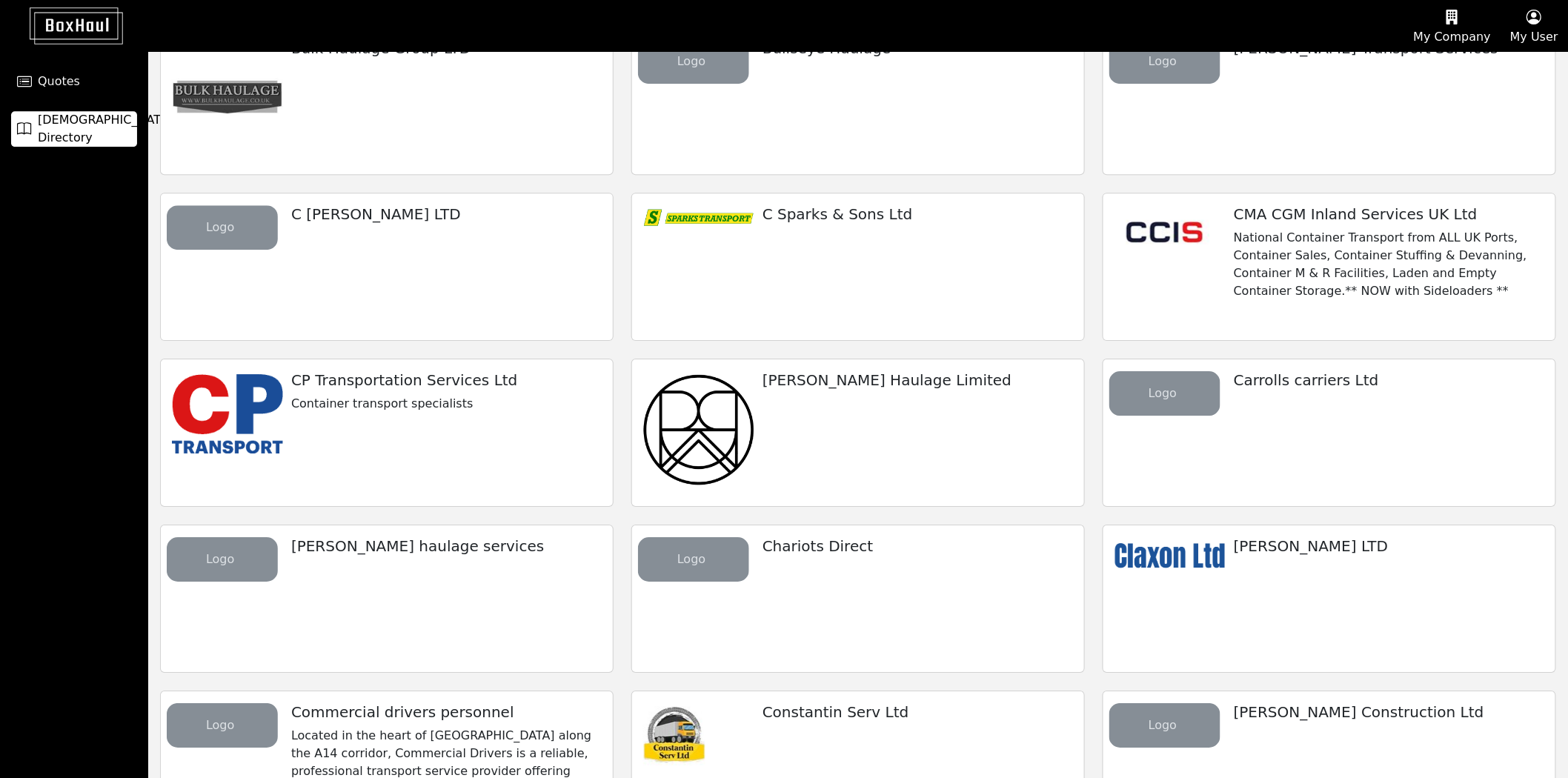
click at [1395, 259] on p "National Container Transport from ALL UK Ports, Container Sales, Container Stuf…" at bounding box center [1389, 264] width 310 height 71
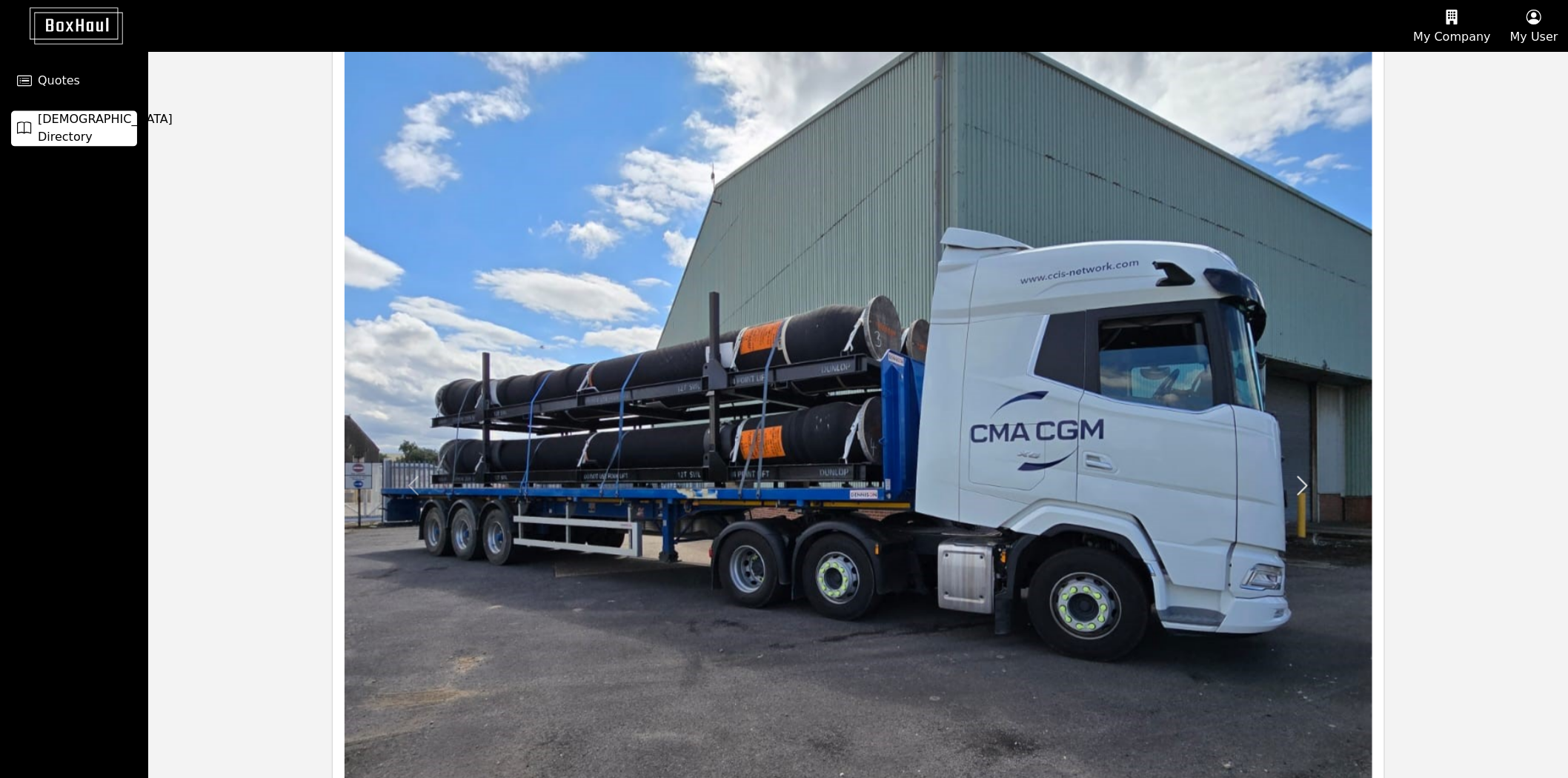
click at [1305, 475] on span at bounding box center [1303, 487] width 24 height 24
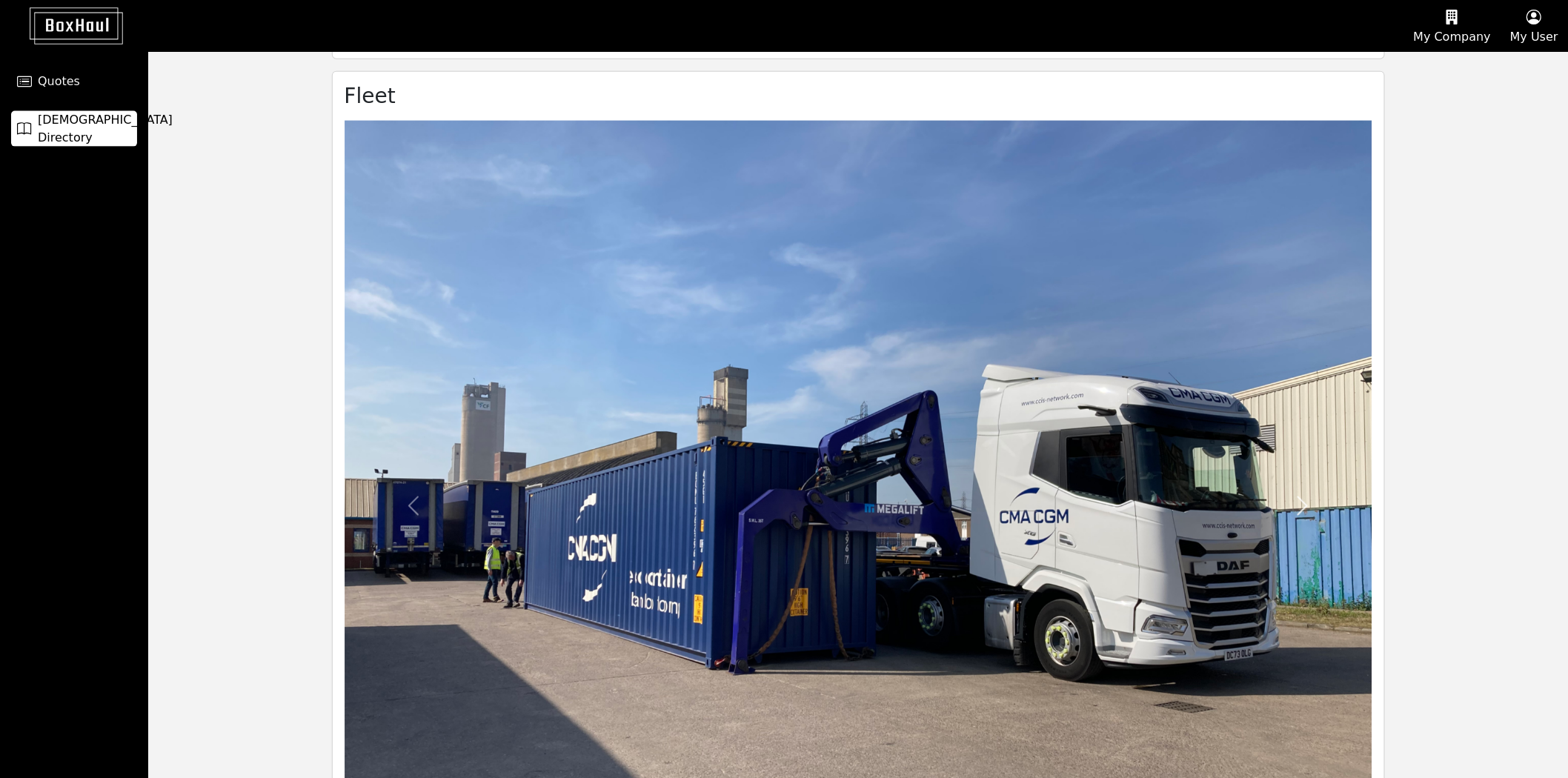
click at [1301, 495] on span at bounding box center [1303, 507] width 24 height 24
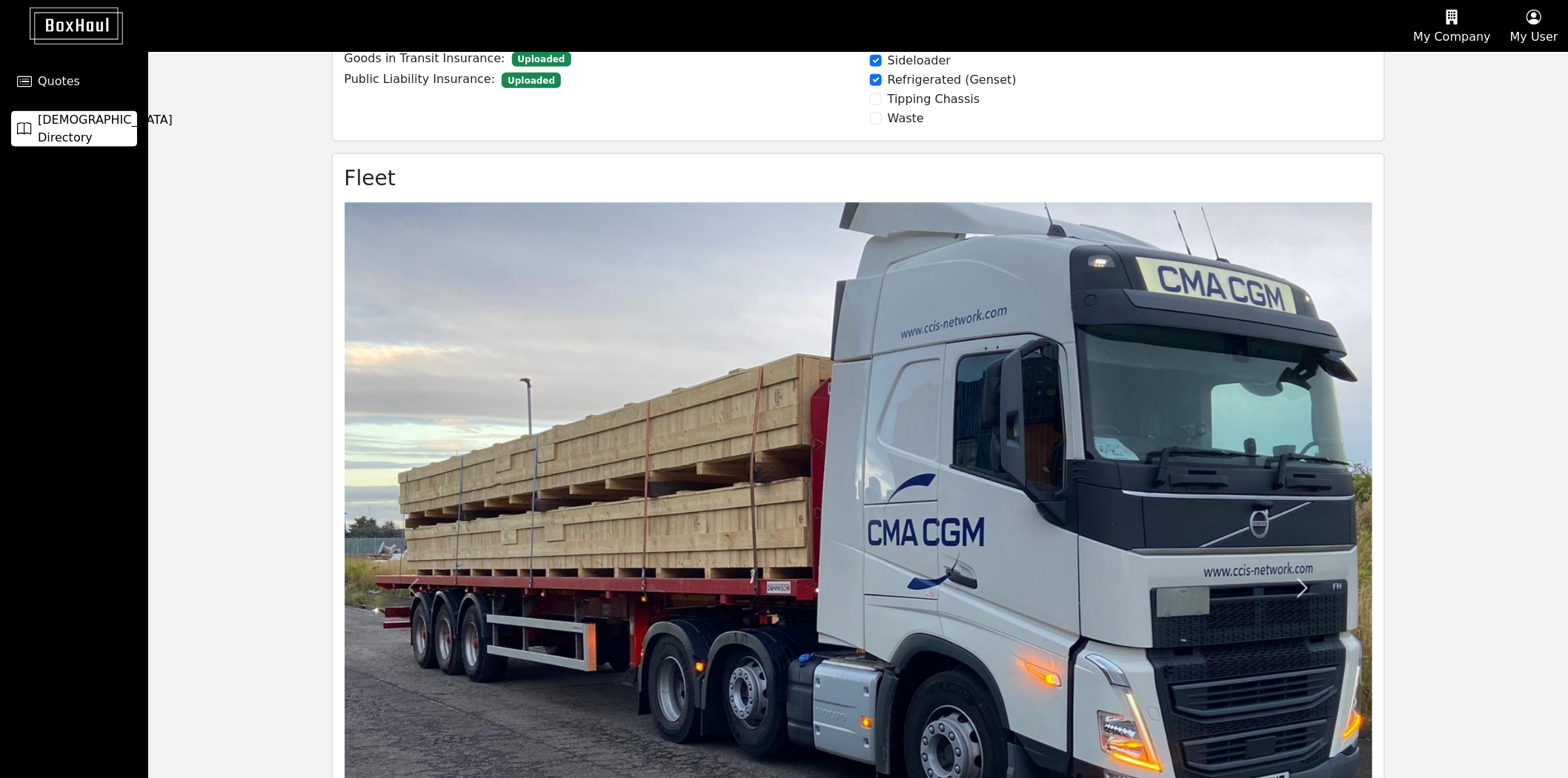
click at [1299, 576] on span at bounding box center [1303, 589] width 24 height 24
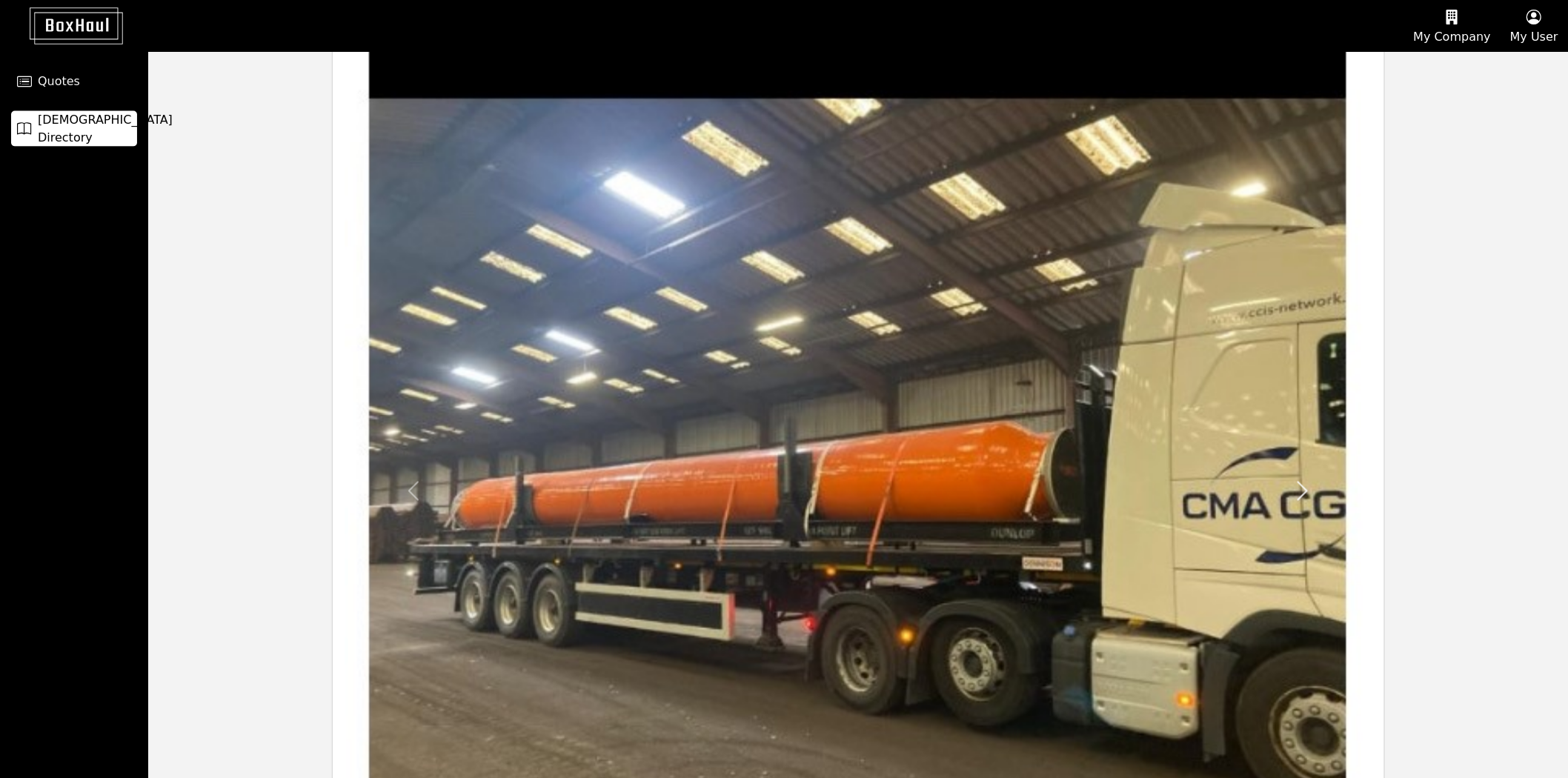
click at [1301, 479] on span at bounding box center [1303, 491] width 24 height 24
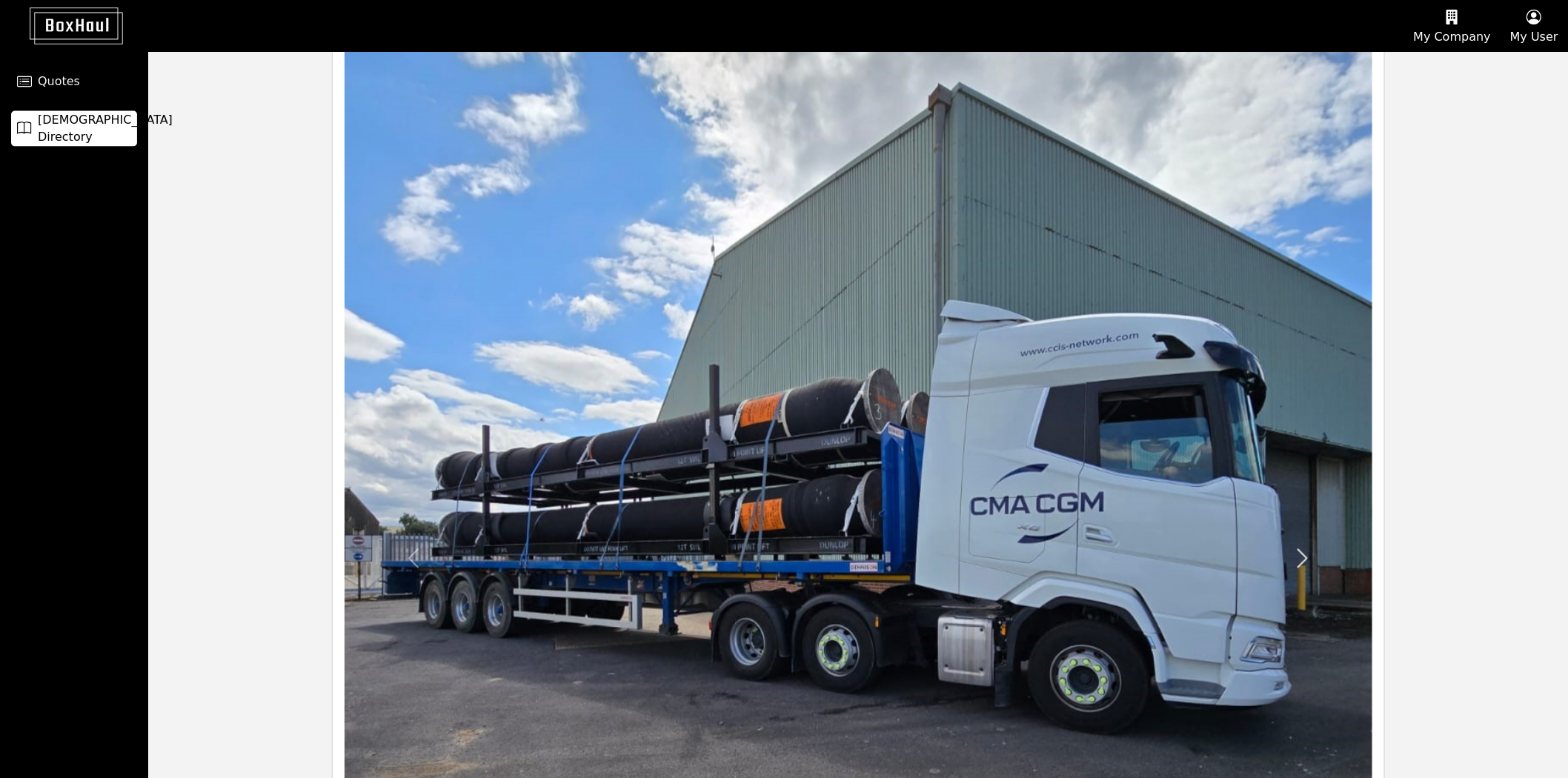
click at [1284, 497] on link "Next" at bounding box center [1303, 559] width 157 height 1371
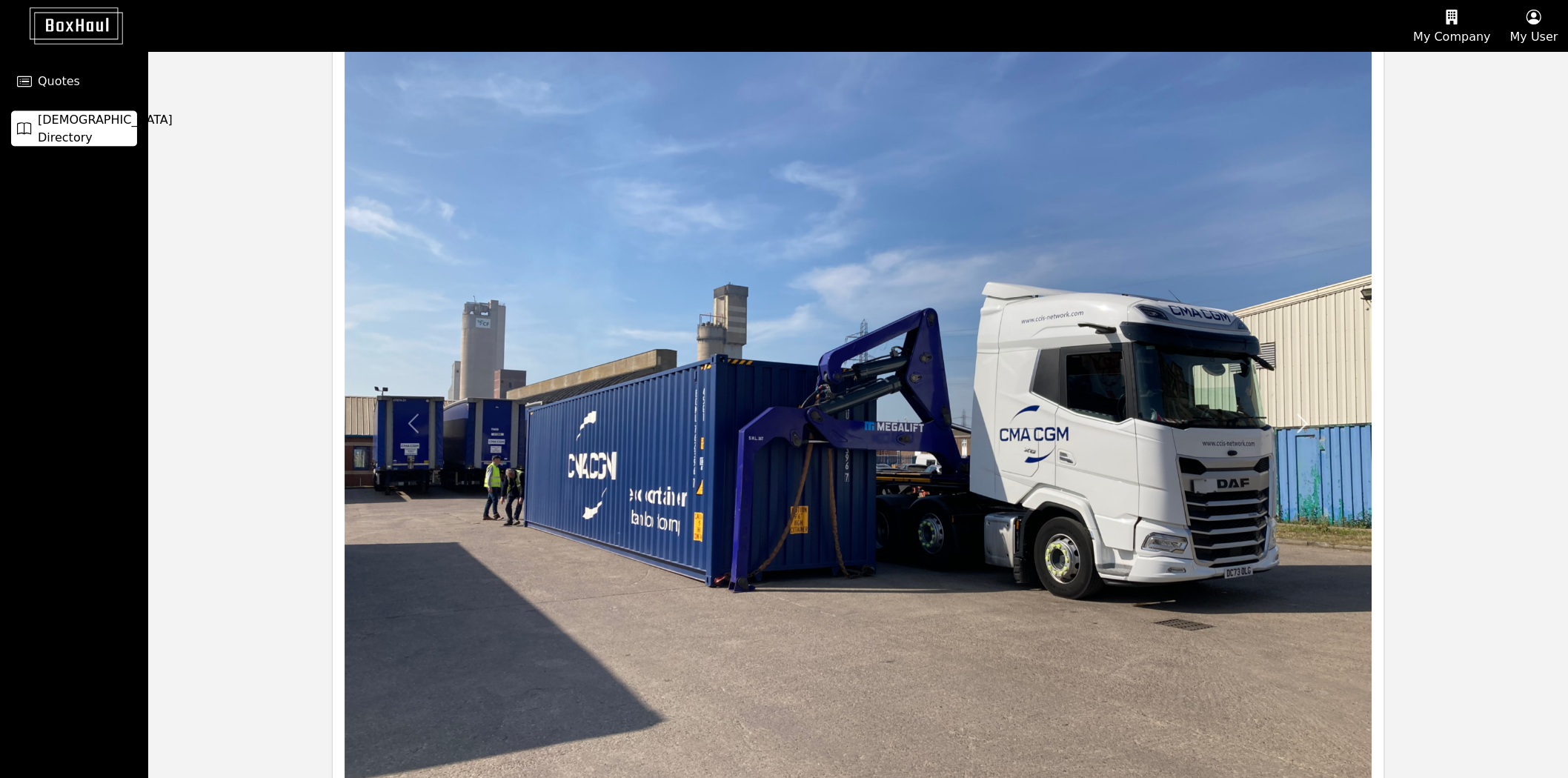
click at [1302, 412] on span at bounding box center [1303, 424] width 24 height 24
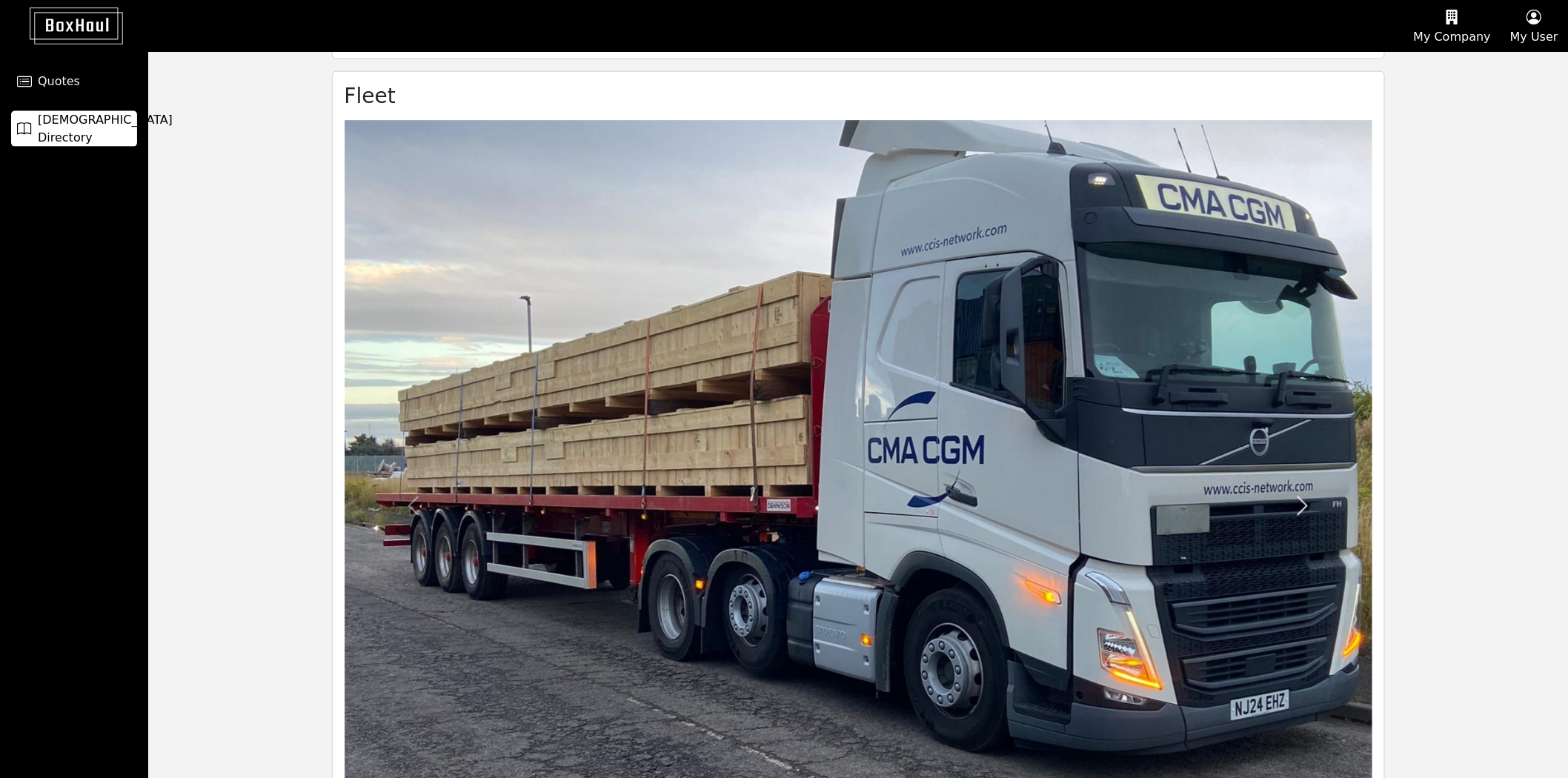
click at [1298, 495] on span at bounding box center [1303, 507] width 24 height 24
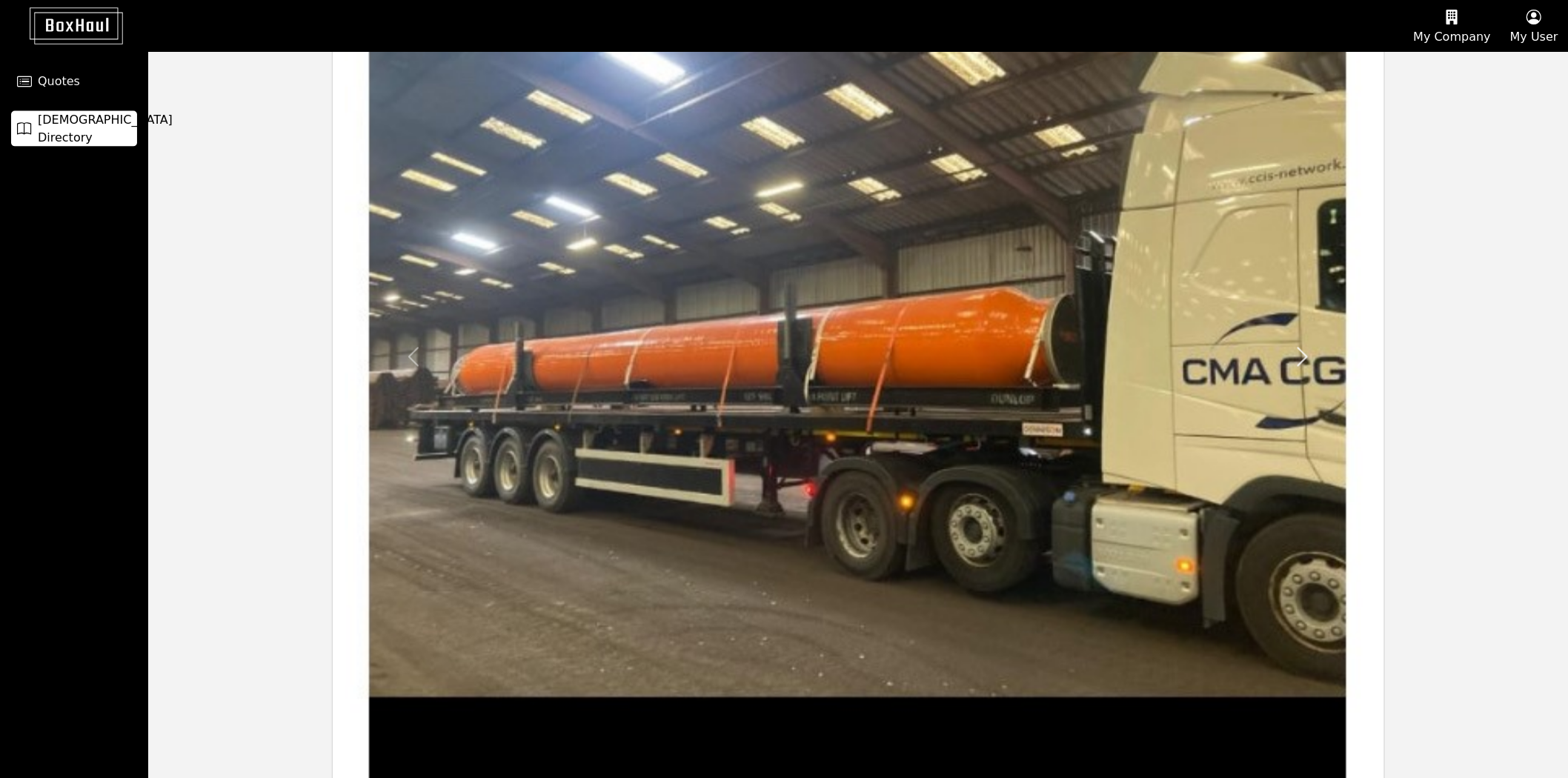
click at [1291, 345] on span at bounding box center [1303, 357] width 24 height 24
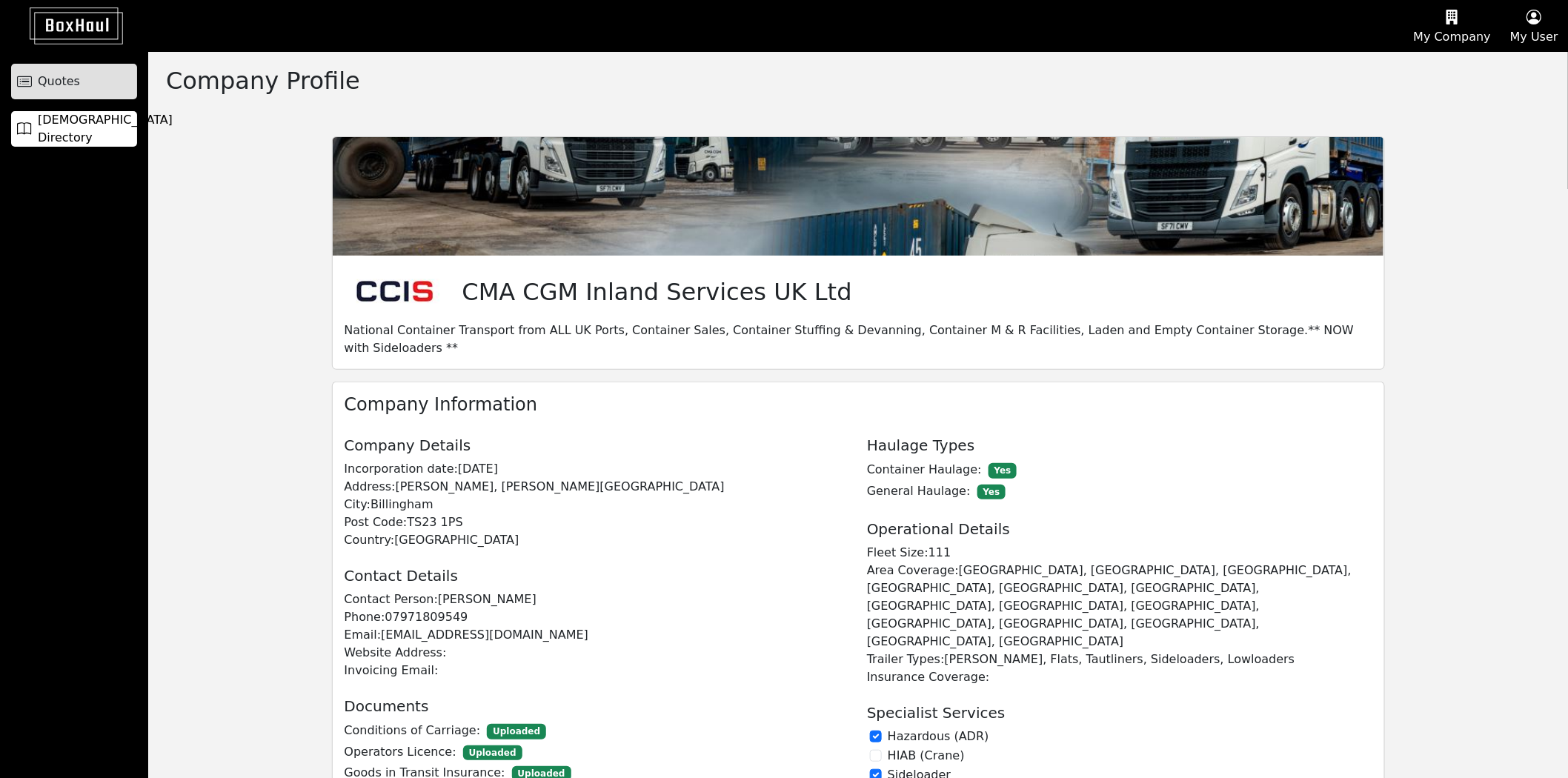
click at [44, 79] on span "Quotes" at bounding box center [59, 81] width 43 height 18
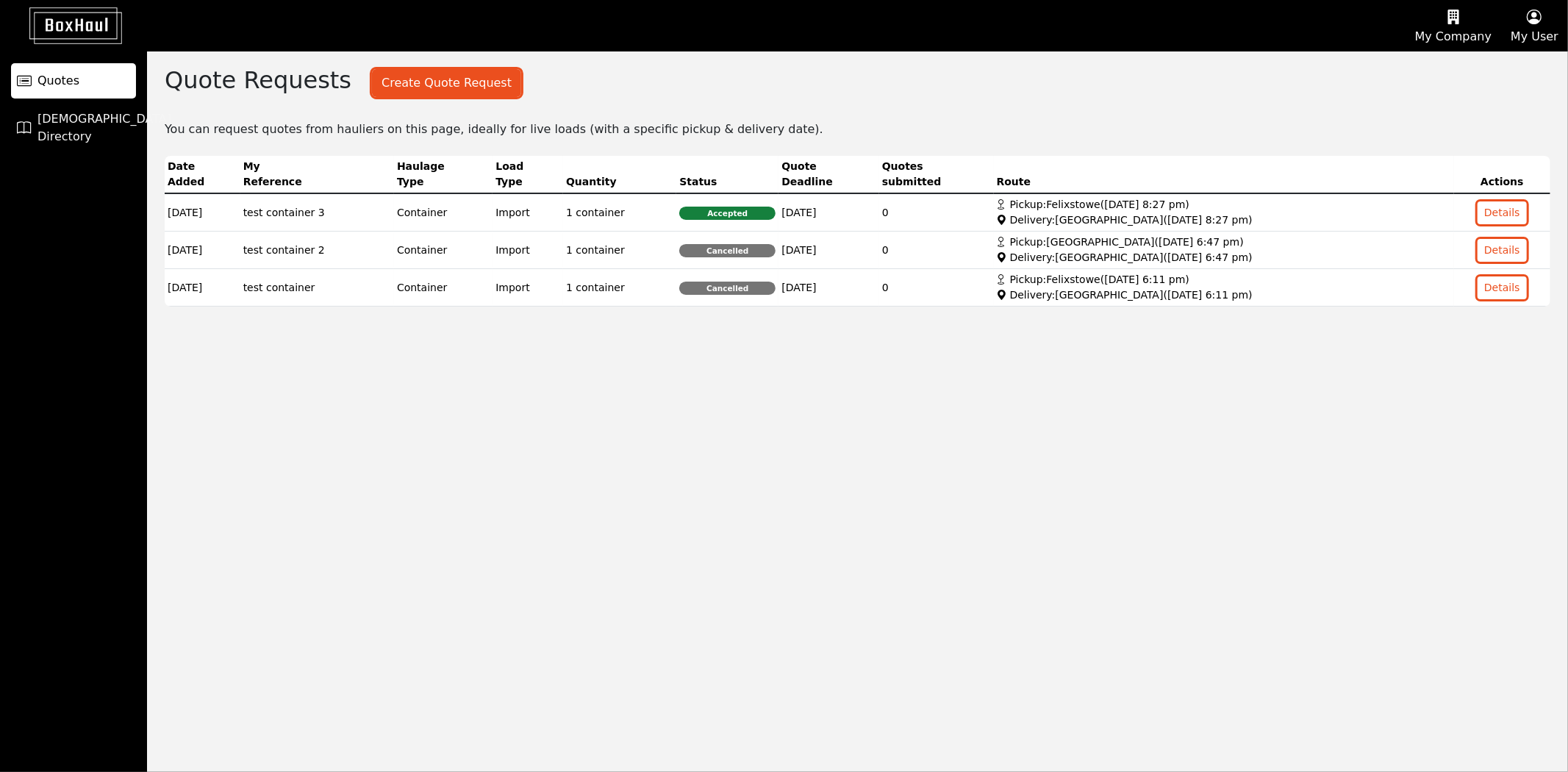
click at [1517, 205] on button "Details" at bounding box center [1503, 213] width 49 height 23
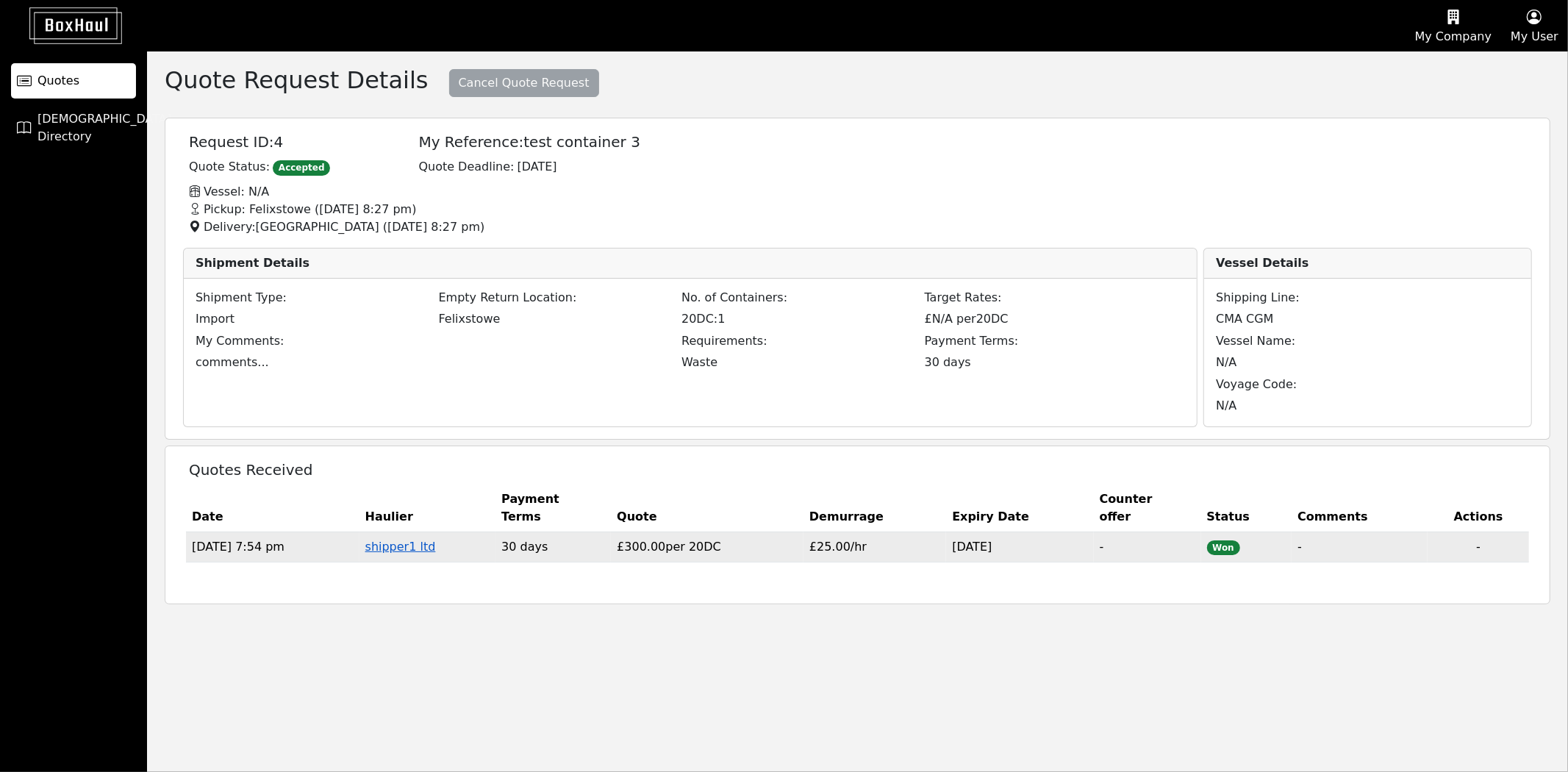
click at [436, 547] on link "shipper1 ltd" at bounding box center [401, 547] width 71 height 14
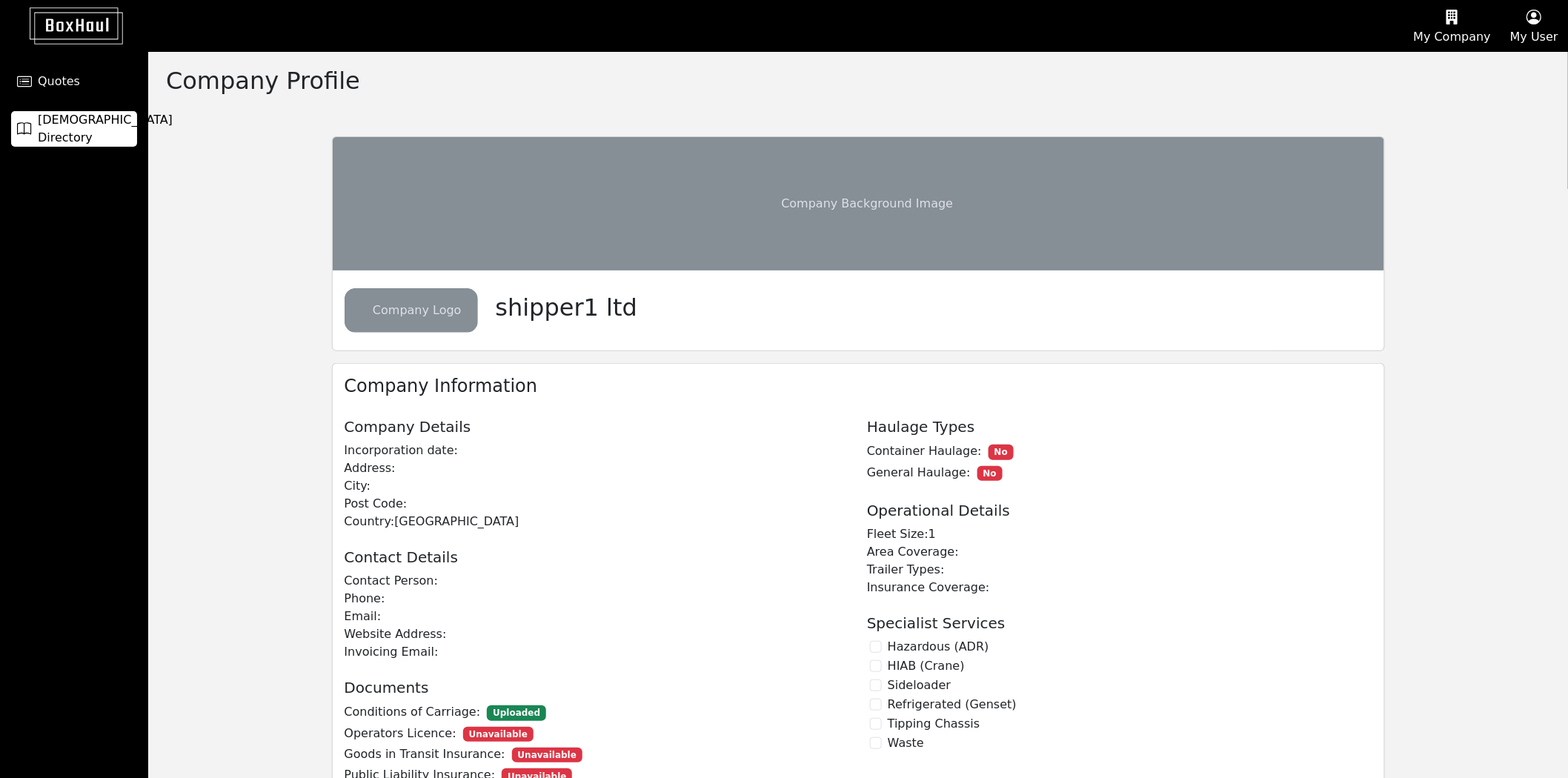
click at [92, 122] on span "[DEMOGRAPHIC_DATA] Directory" at bounding box center [105, 128] width 135 height 35
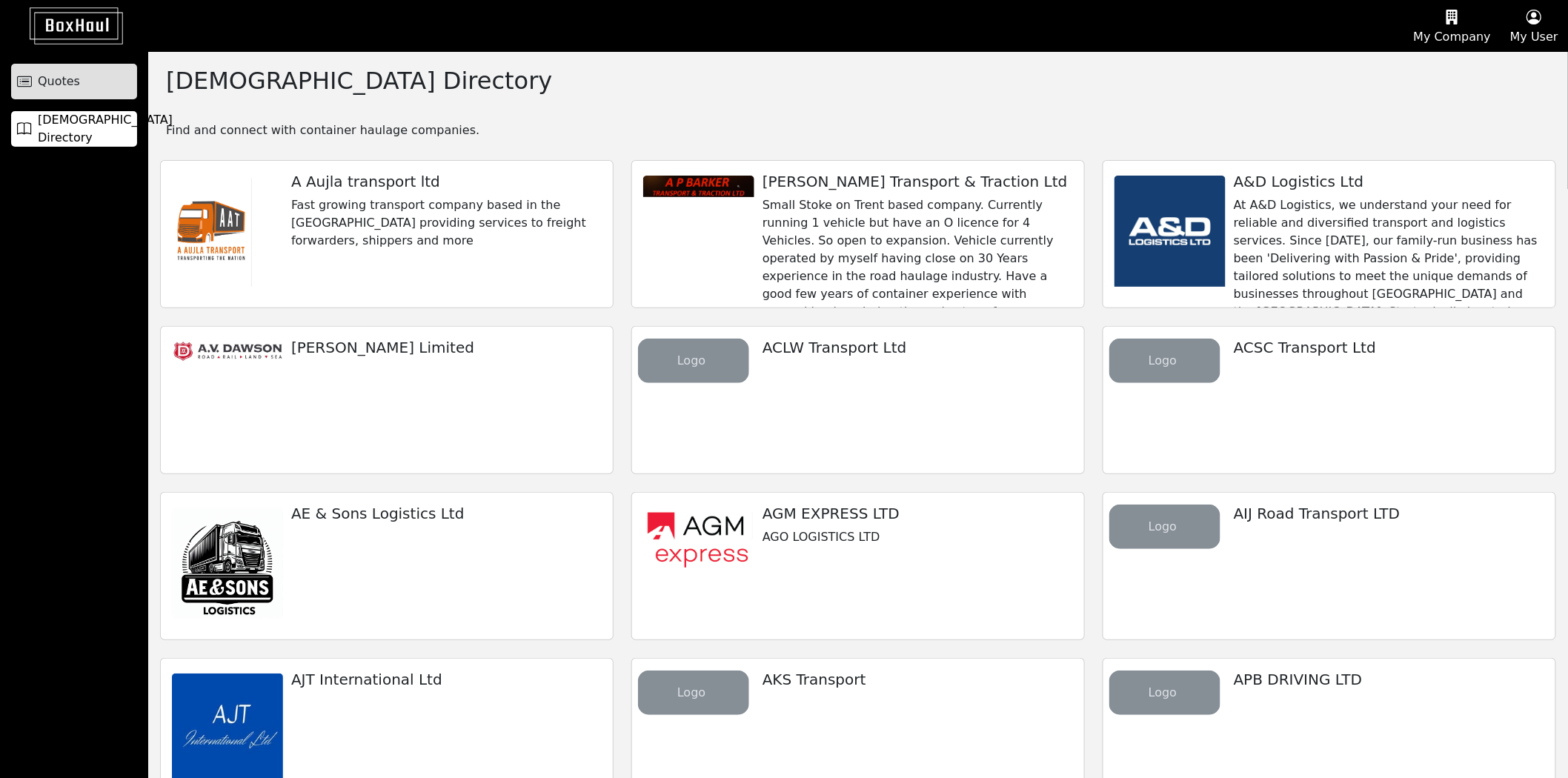
click at [79, 83] on link "Quotes" at bounding box center [74, 81] width 126 height 35
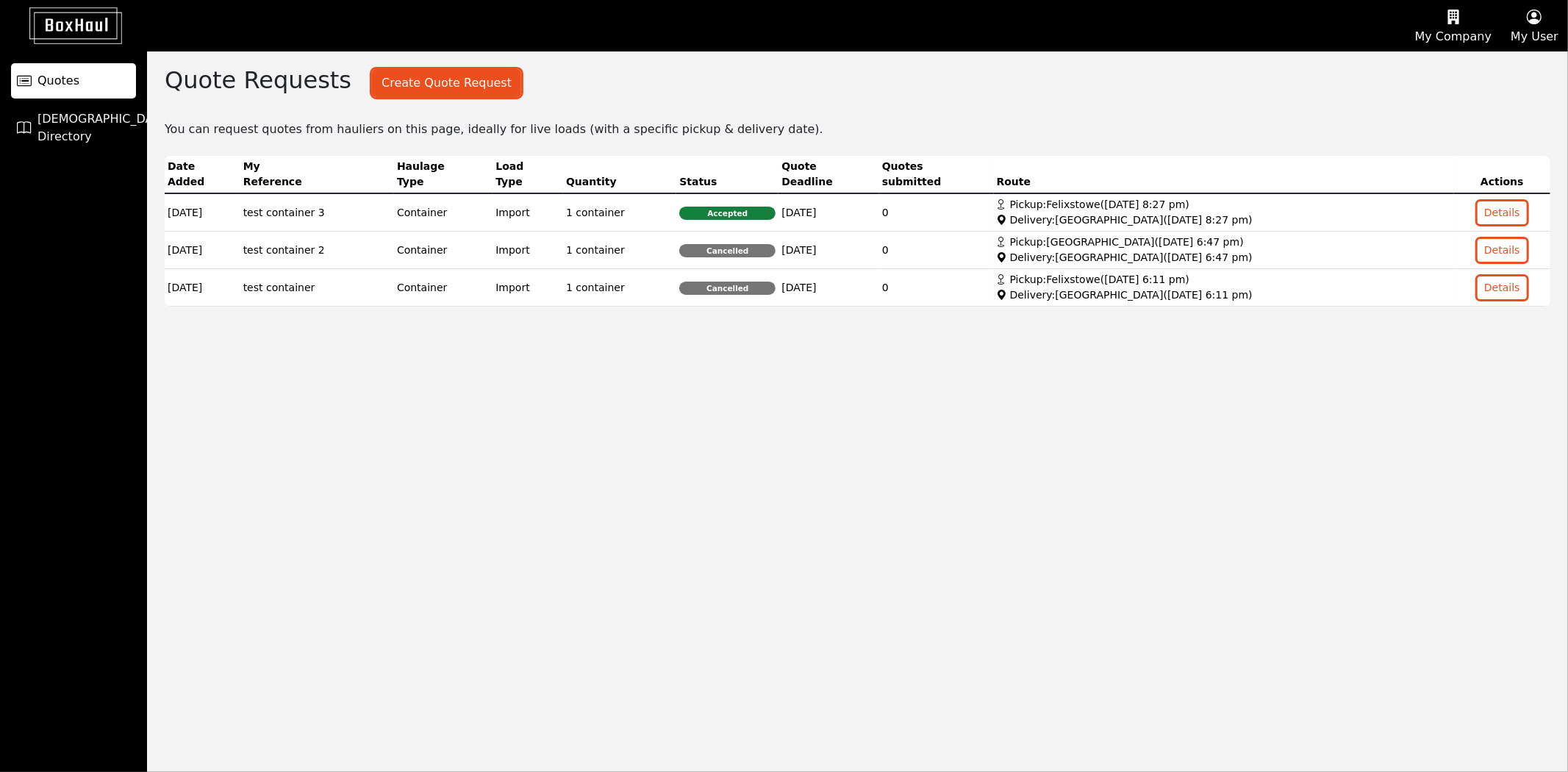
click at [1544, 27] on button "My User" at bounding box center [1535, 25] width 67 height 50
click at [1498, 119] on link "Logout" at bounding box center [1509, 118] width 116 height 24
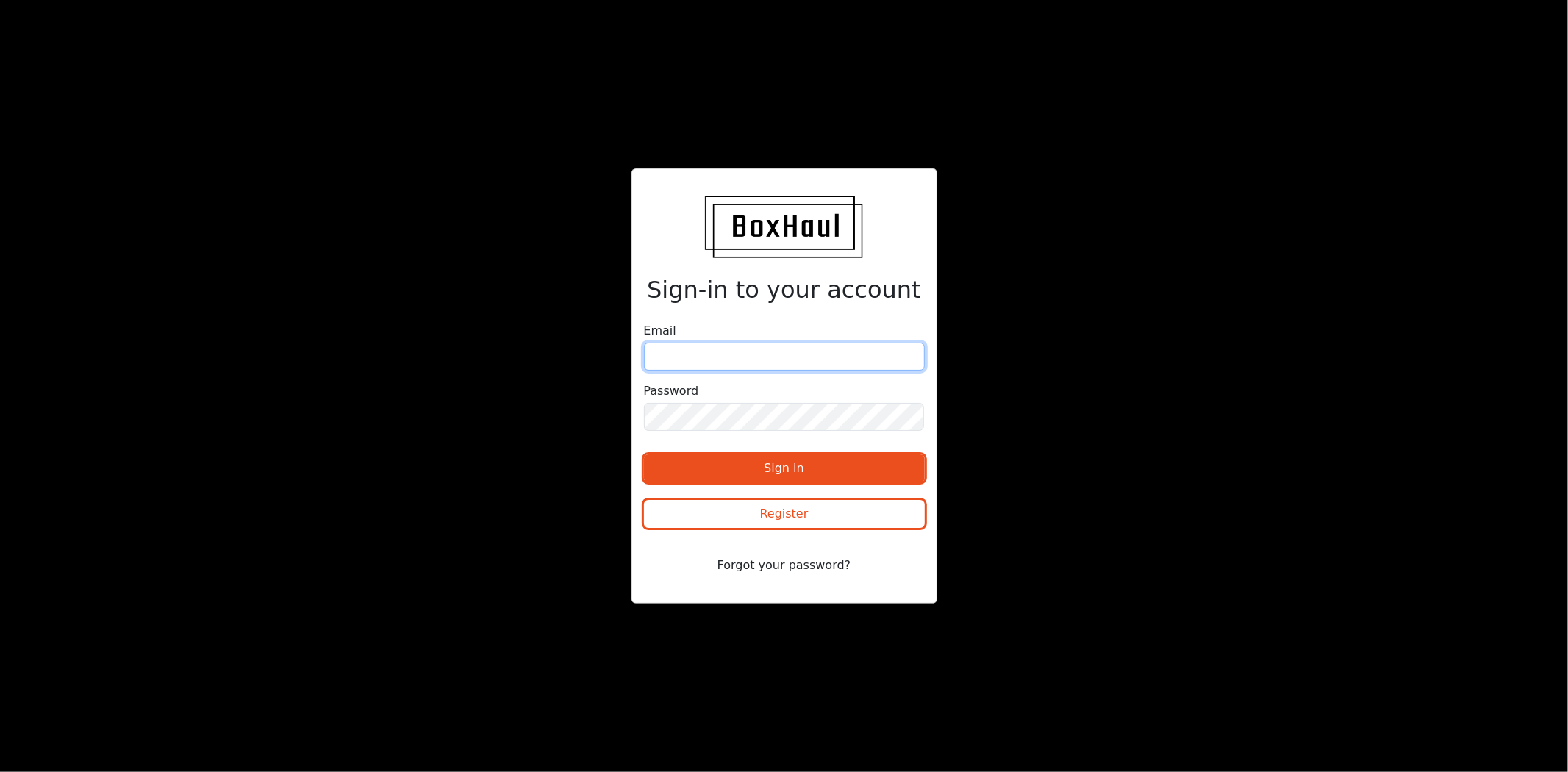
type input "[EMAIL_ADDRESS][DOMAIN_NAME]"
